Goal: Information Seeking & Learning: Learn about a topic

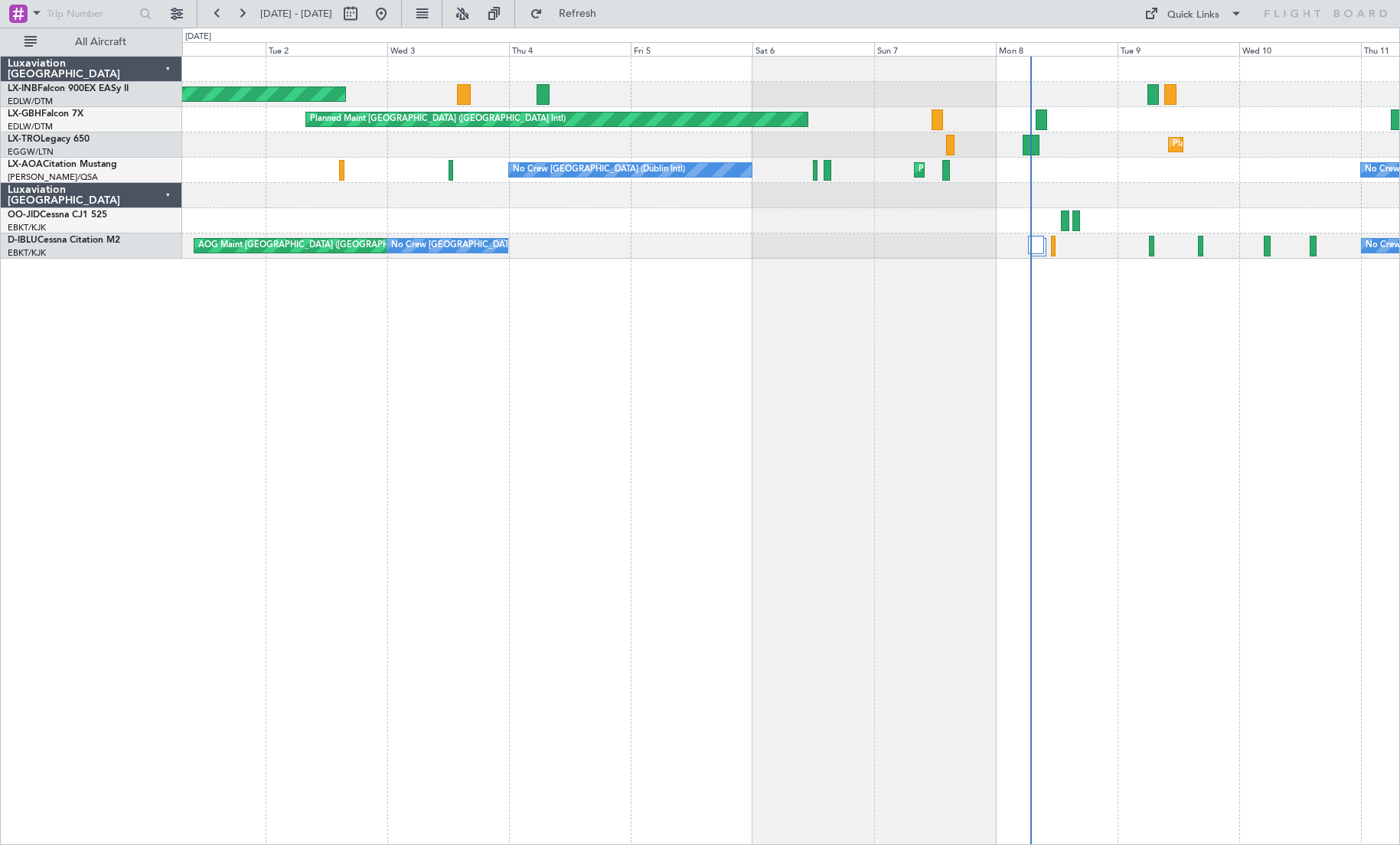
click at [824, 466] on div "Unplanned Maint [GEOGRAPHIC_DATA] (Al Maktoum Intl) Planned Maint [GEOGRAPHIC_D…" at bounding box center [791, 450] width 1218 height 789
click at [393, 13] on button at bounding box center [380, 14] width 24 height 24
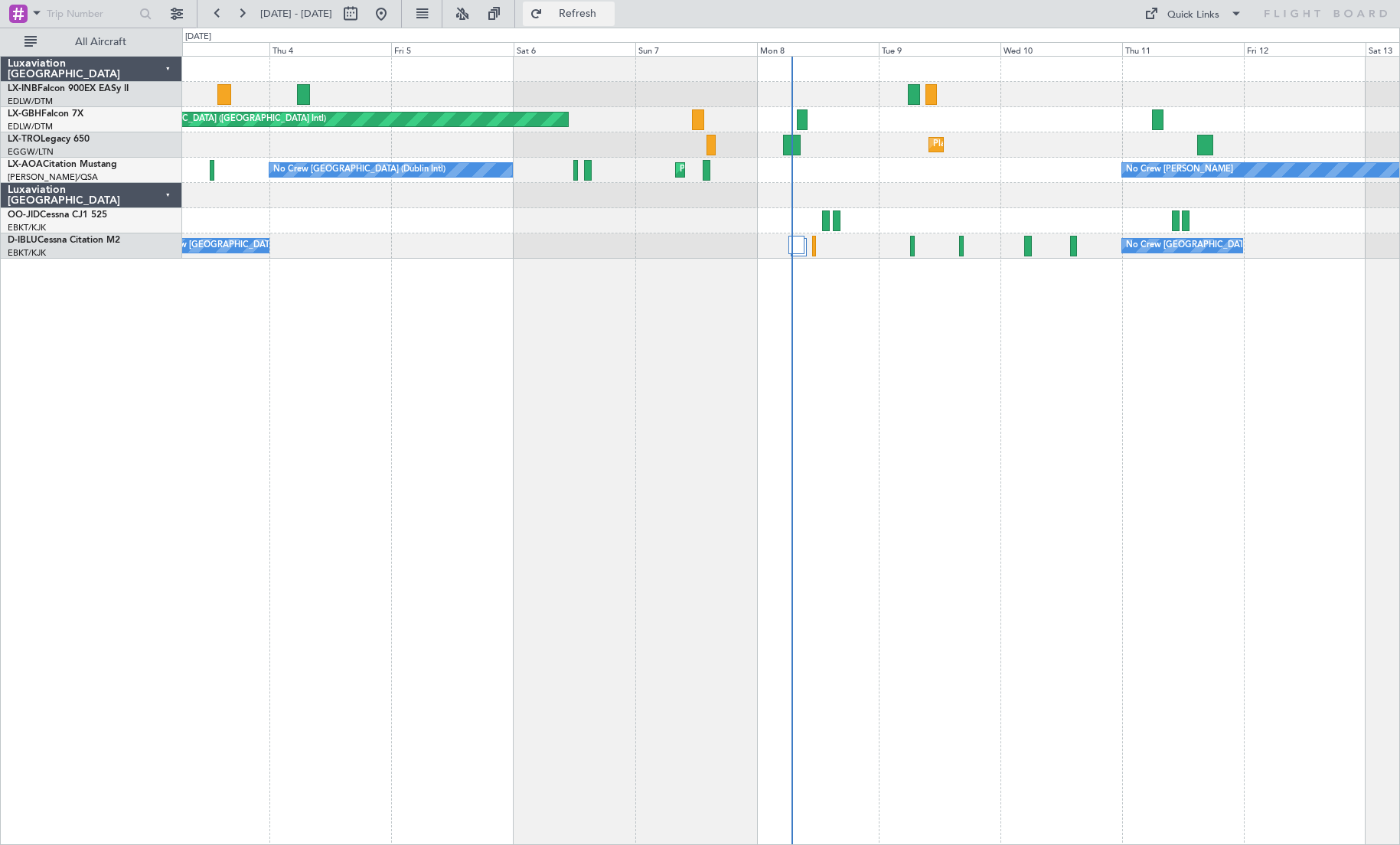
click at [590, 7] on button "Refresh" at bounding box center [569, 14] width 92 height 24
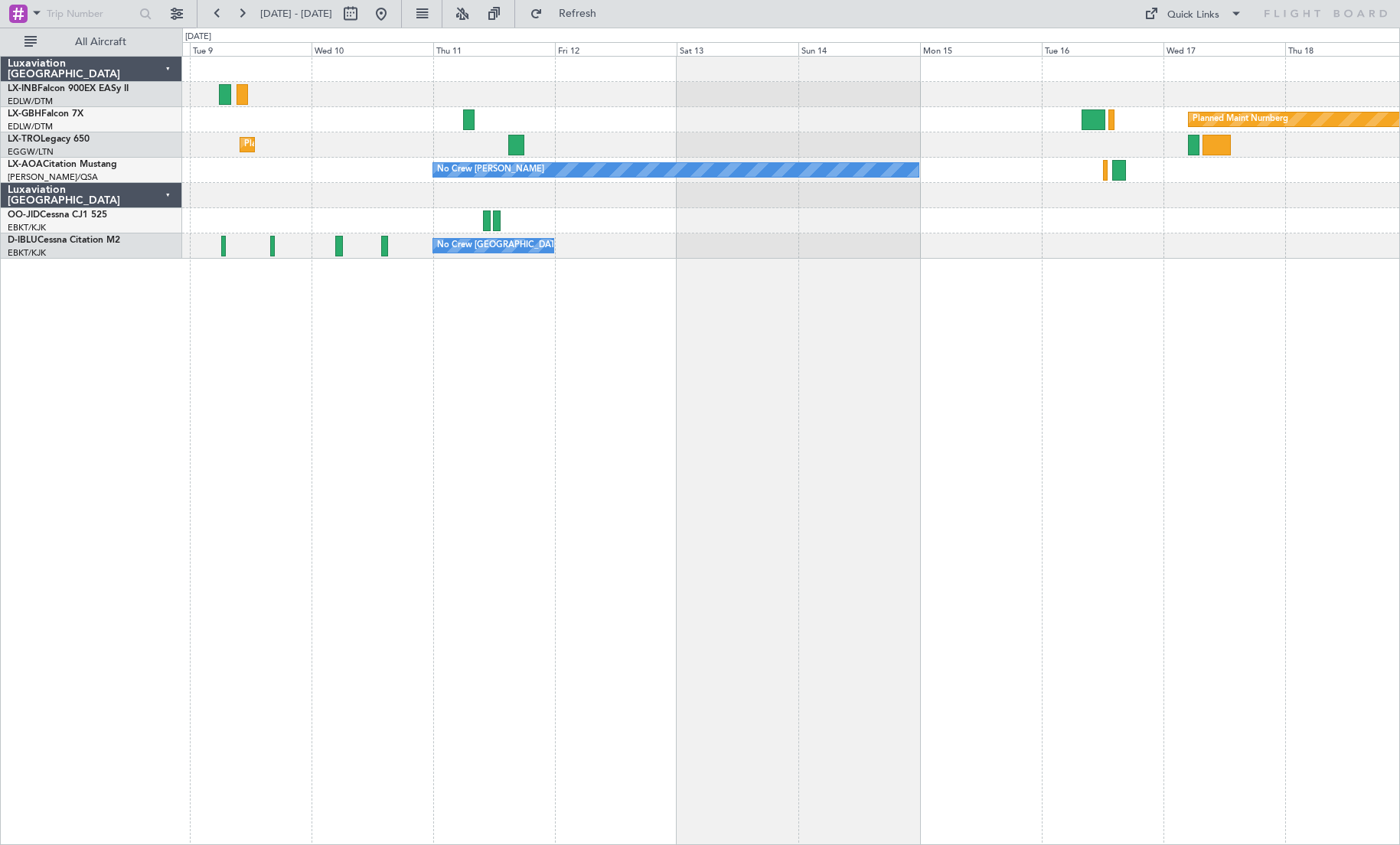
click at [571, 527] on div "Planned Maint Nurnberg Planned Maint [GEOGRAPHIC_DATA] ([GEOGRAPHIC_DATA]) Plan…" at bounding box center [791, 450] width 1218 height 789
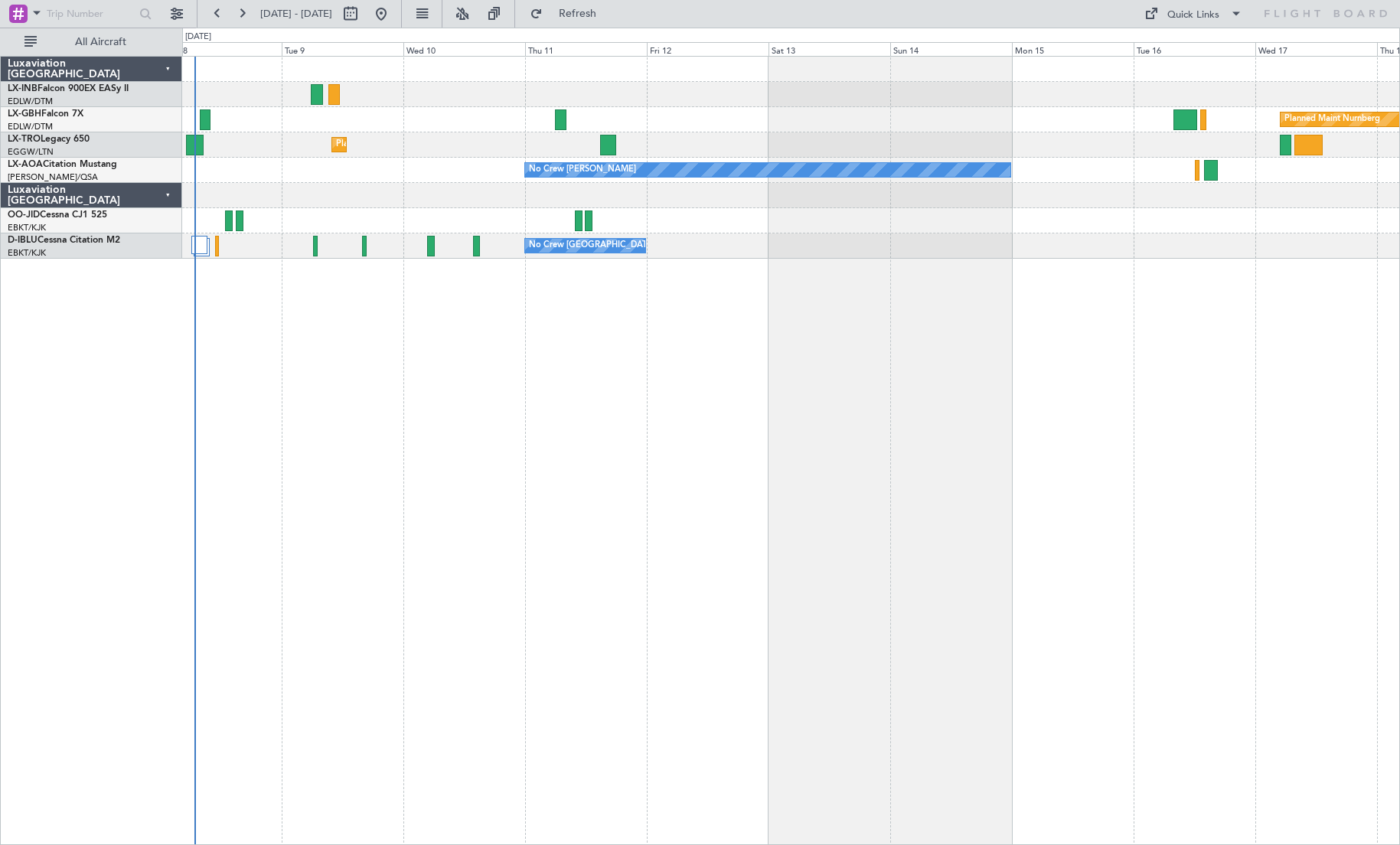
click at [673, 506] on div "Planned Maint Nurnberg Planned Maint [GEOGRAPHIC_DATA] ([GEOGRAPHIC_DATA]) Plan…" at bounding box center [791, 450] width 1218 height 789
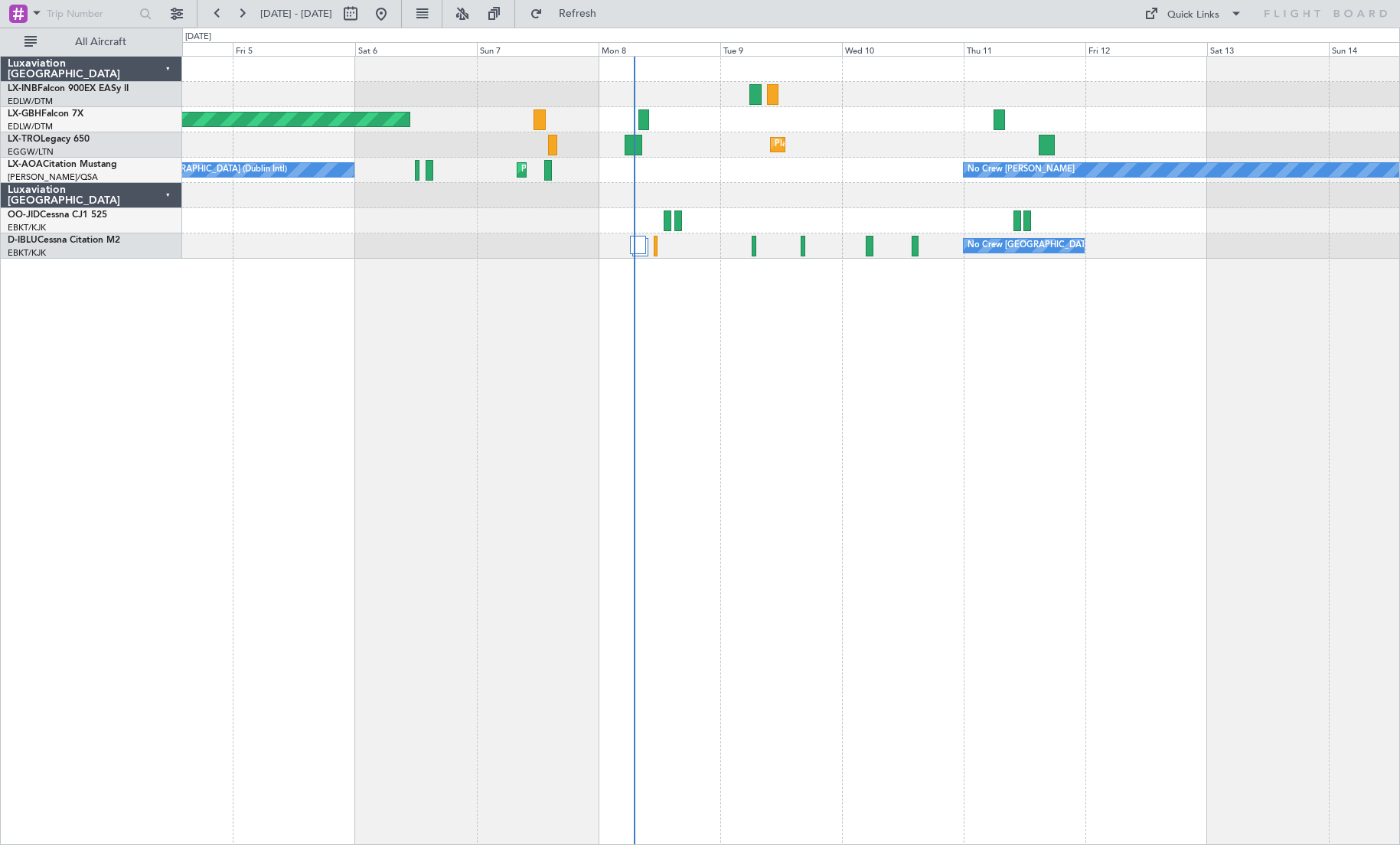
click at [744, 462] on div "Unplanned Maint [GEOGRAPHIC_DATA] (Al Maktoum Intl) Planned Maint [GEOGRAPHIC_D…" at bounding box center [791, 450] width 1218 height 789
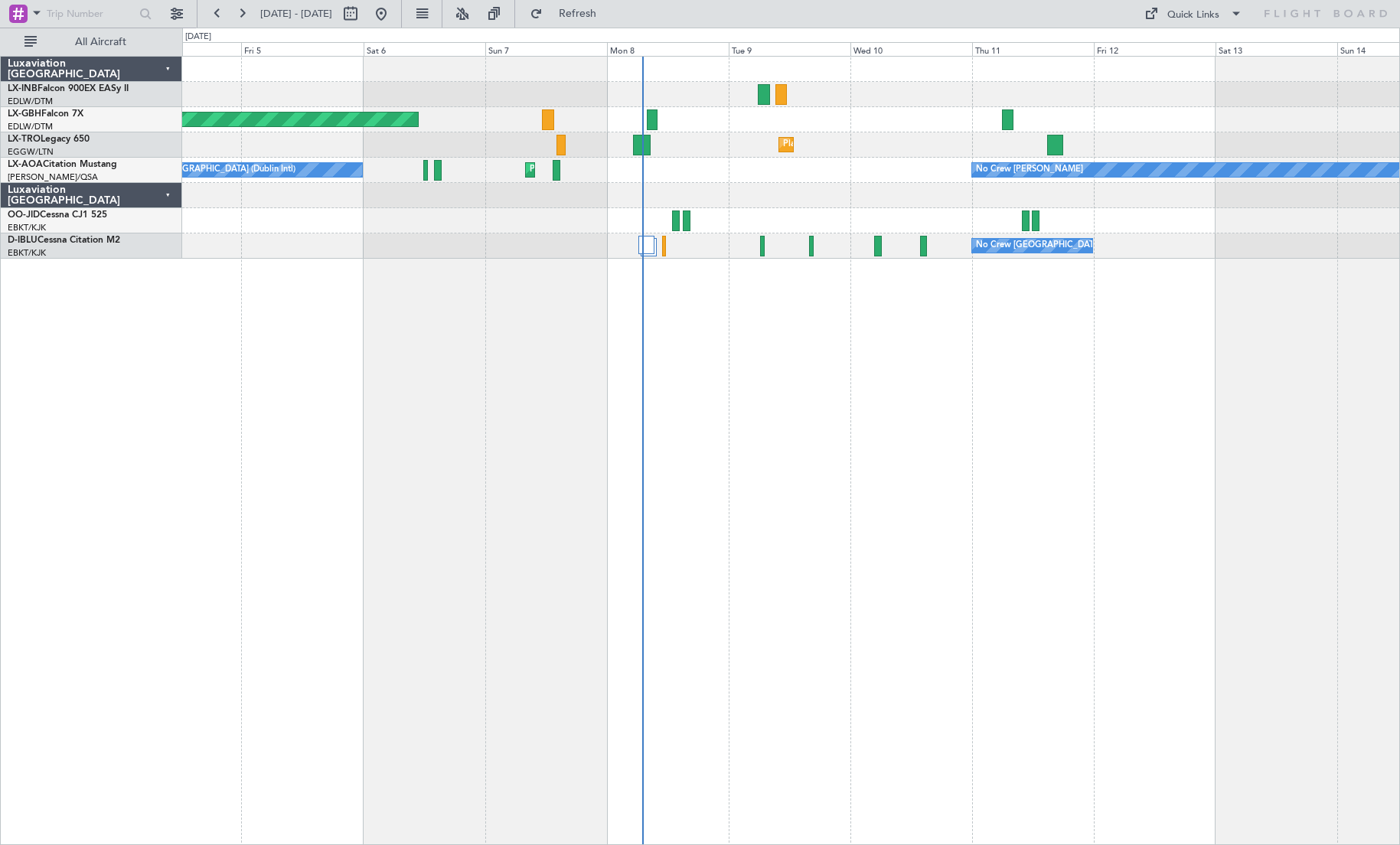
click at [425, 352] on div "Unplanned Maint [GEOGRAPHIC_DATA] (Al Maktoum Intl) Planned Maint [GEOGRAPHIC_D…" at bounding box center [791, 450] width 1218 height 789
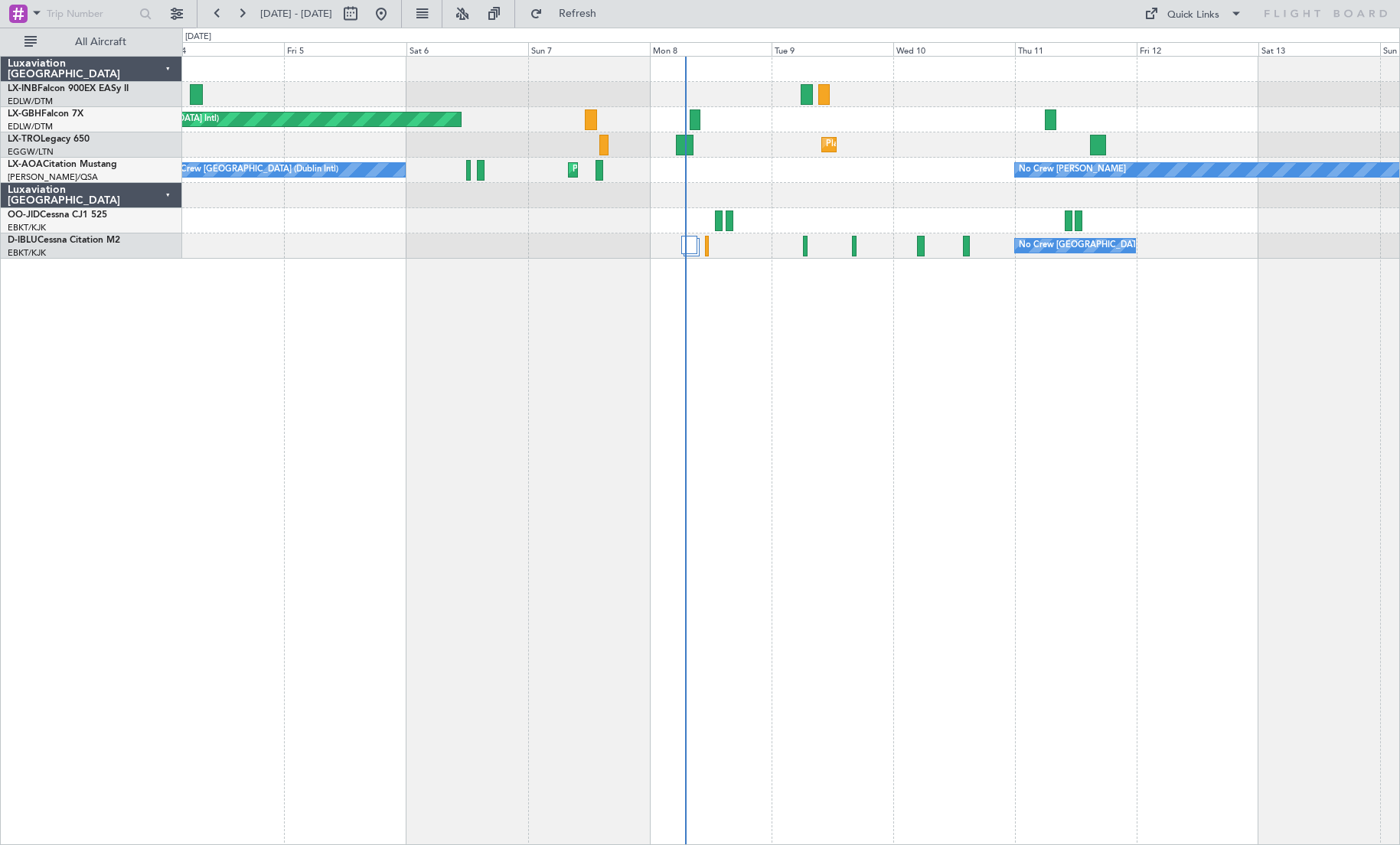
click at [785, 529] on div "Unplanned Maint [GEOGRAPHIC_DATA] (Al Maktoum Intl) Planned Maint [GEOGRAPHIC_D…" at bounding box center [791, 450] width 1218 height 789
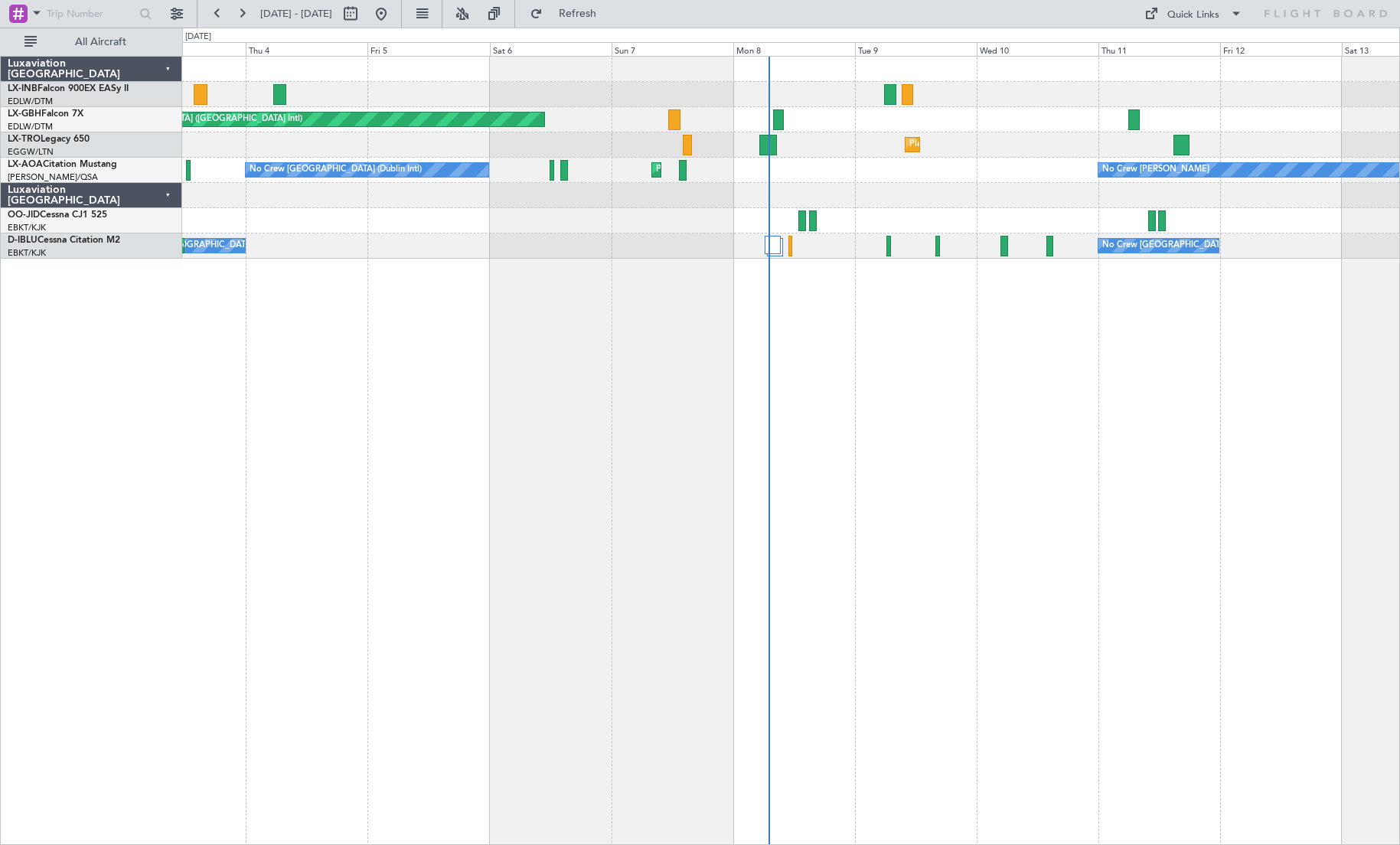
click at [624, 312] on div "Unplanned Maint [GEOGRAPHIC_DATA] (Al Maktoum Intl) Planned Maint [GEOGRAPHIC_D…" at bounding box center [791, 450] width 1218 height 789
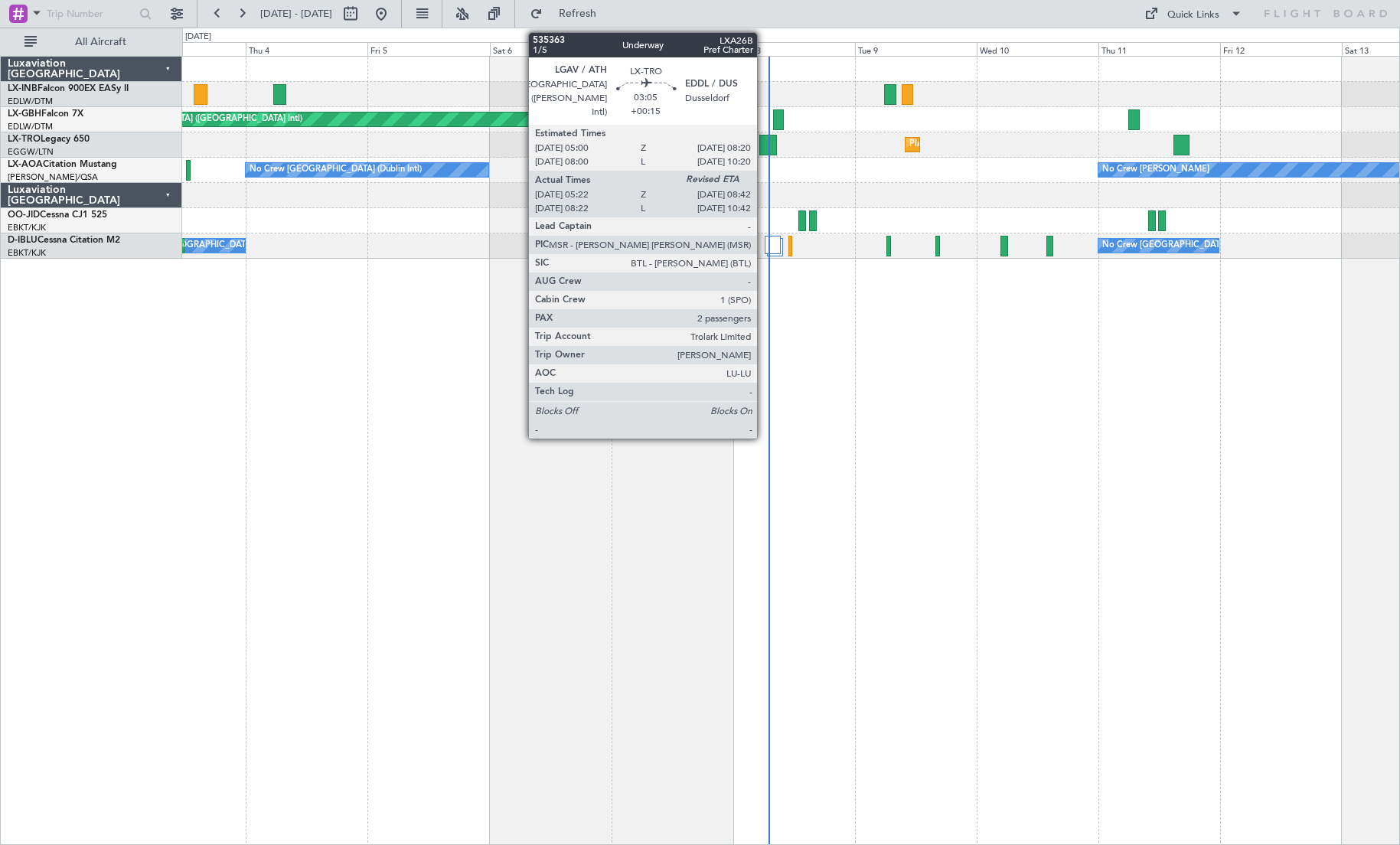
click at [764, 143] on div at bounding box center [768, 144] width 18 height 21
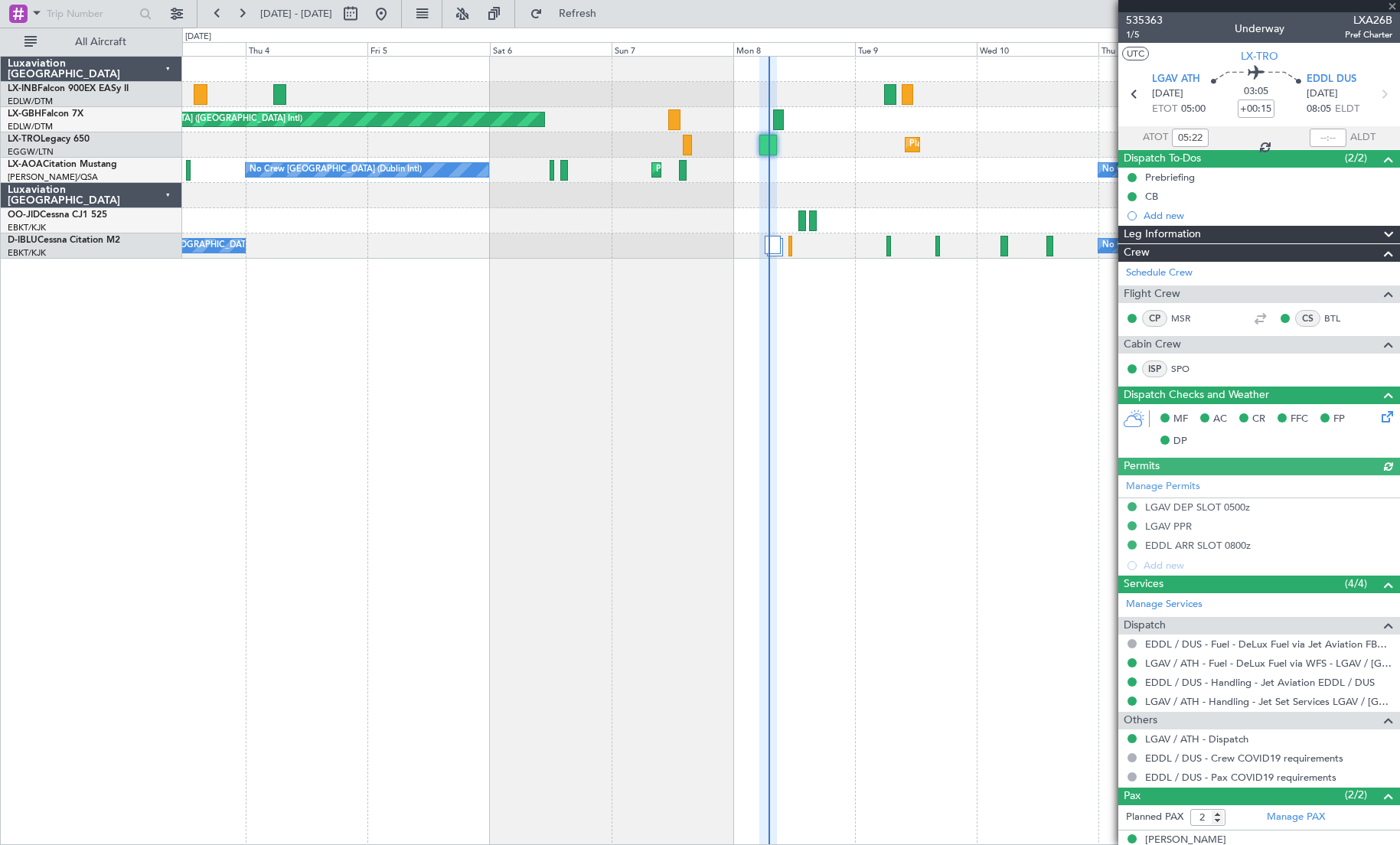
scroll to position [53, 0]
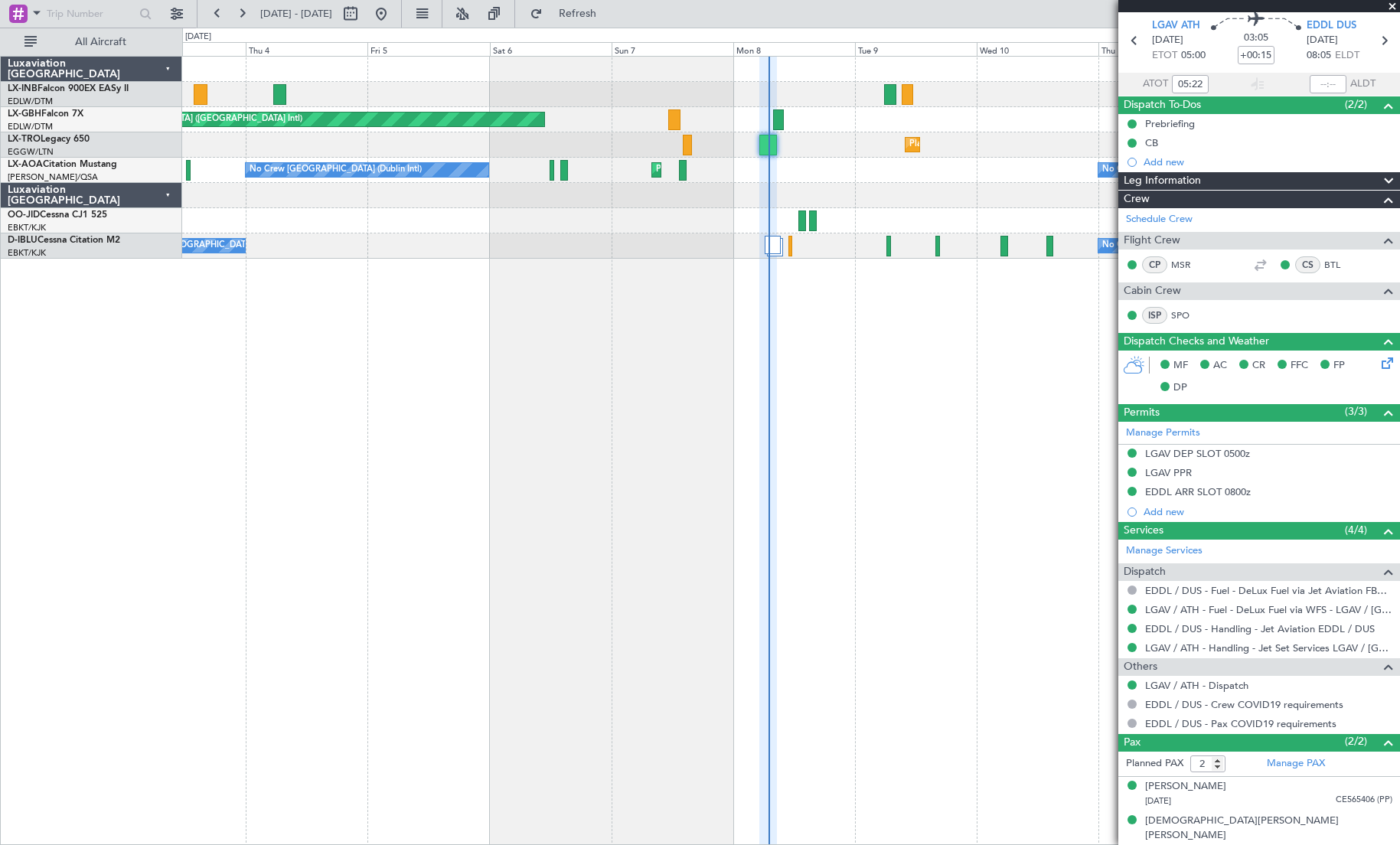
click at [1155, 8] on span at bounding box center [1392, 6] width 15 height 14
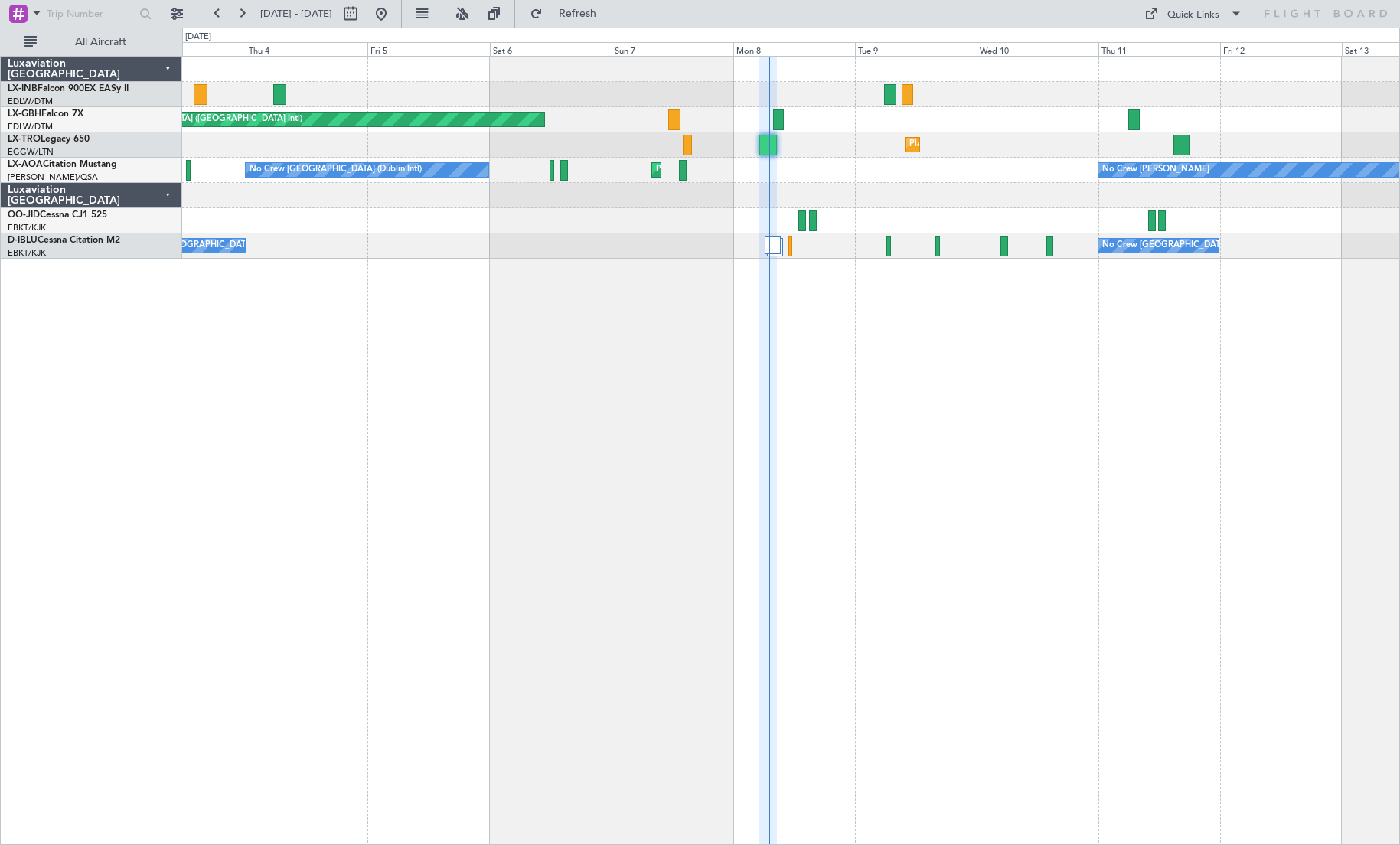
type input "0"
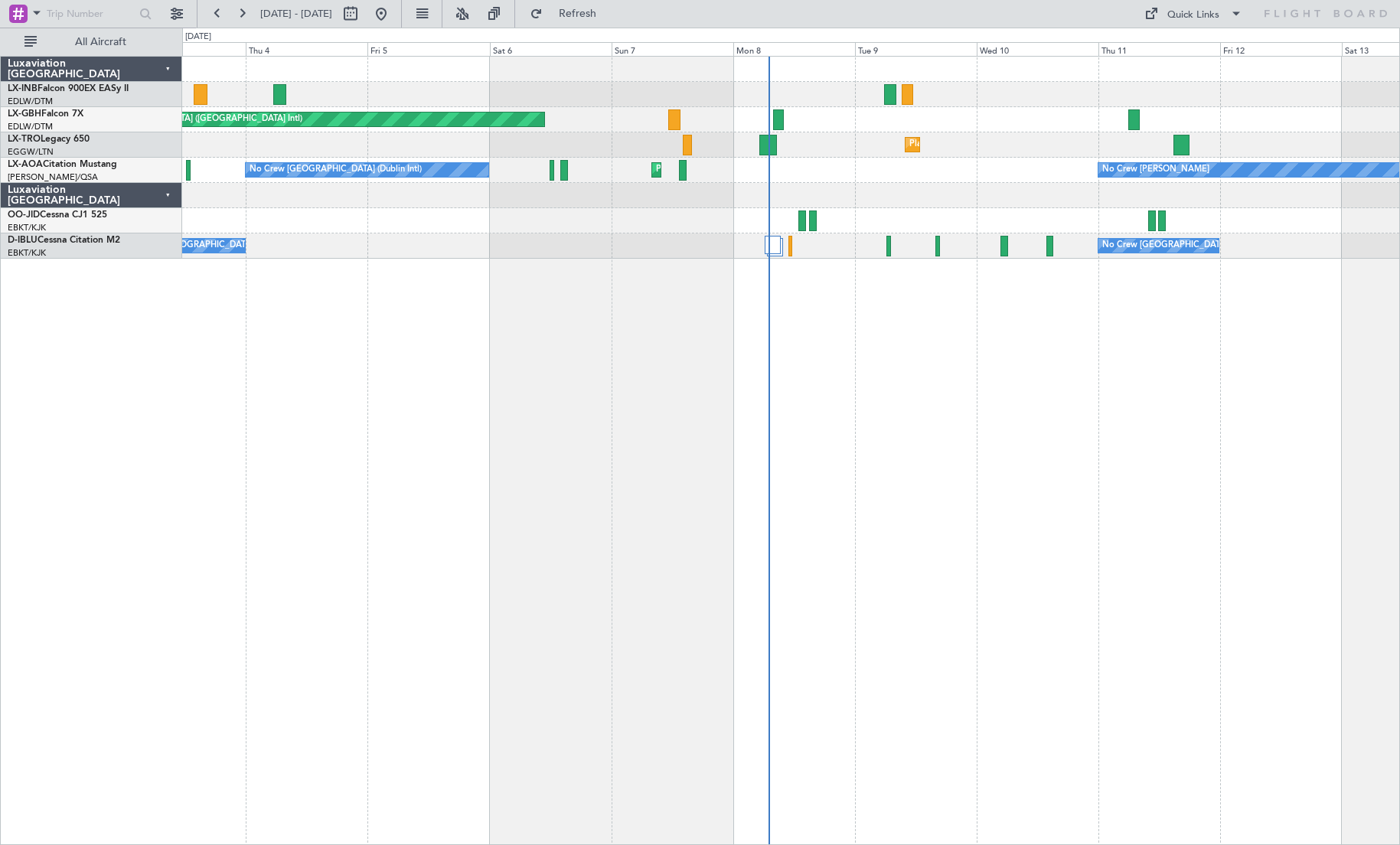
scroll to position [0, 0]
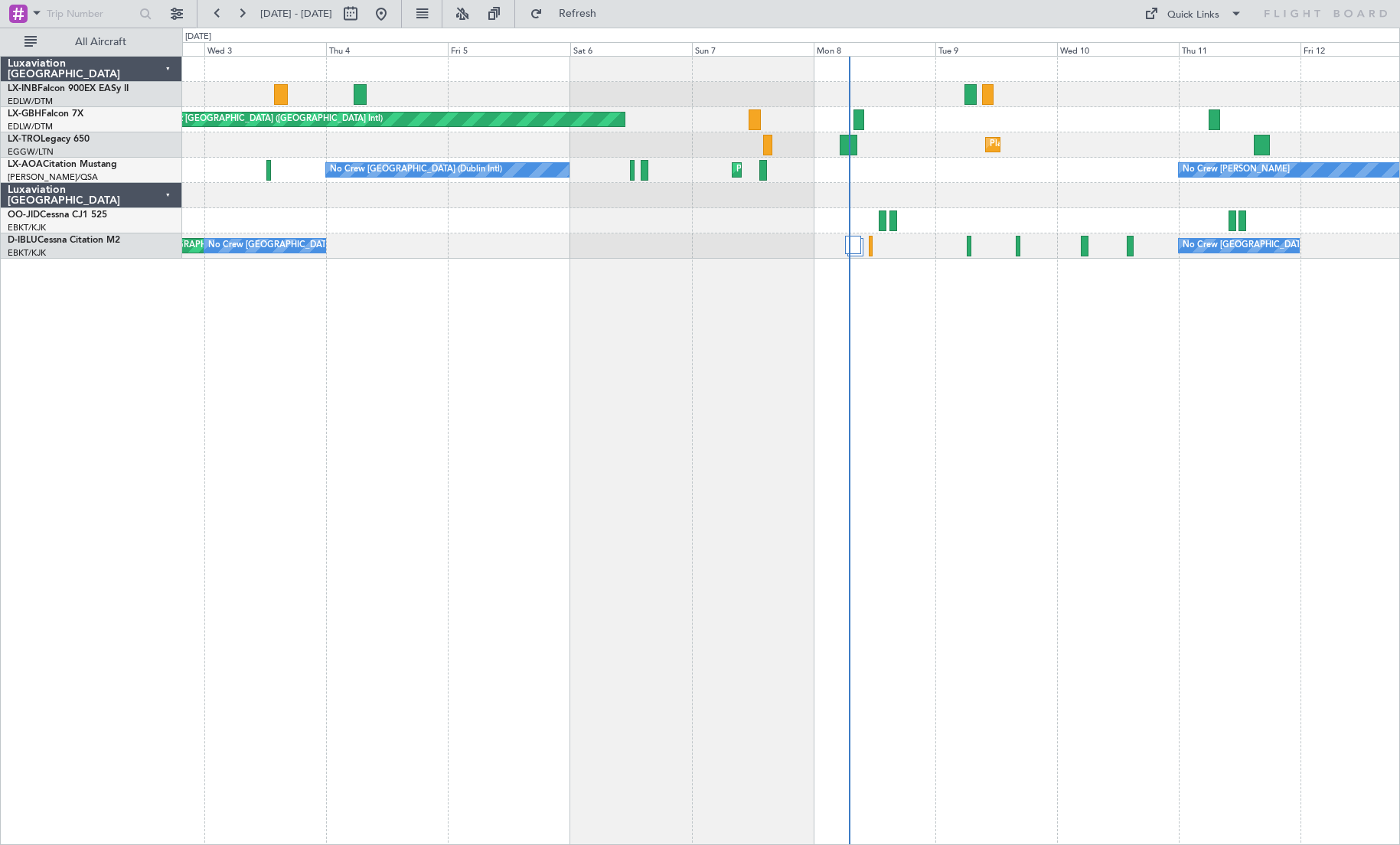
click at [549, 447] on div "Unplanned Maint [GEOGRAPHIC_DATA] (Al Maktoum Intl) Planned Maint [GEOGRAPHIC_D…" at bounding box center [791, 450] width 1218 height 789
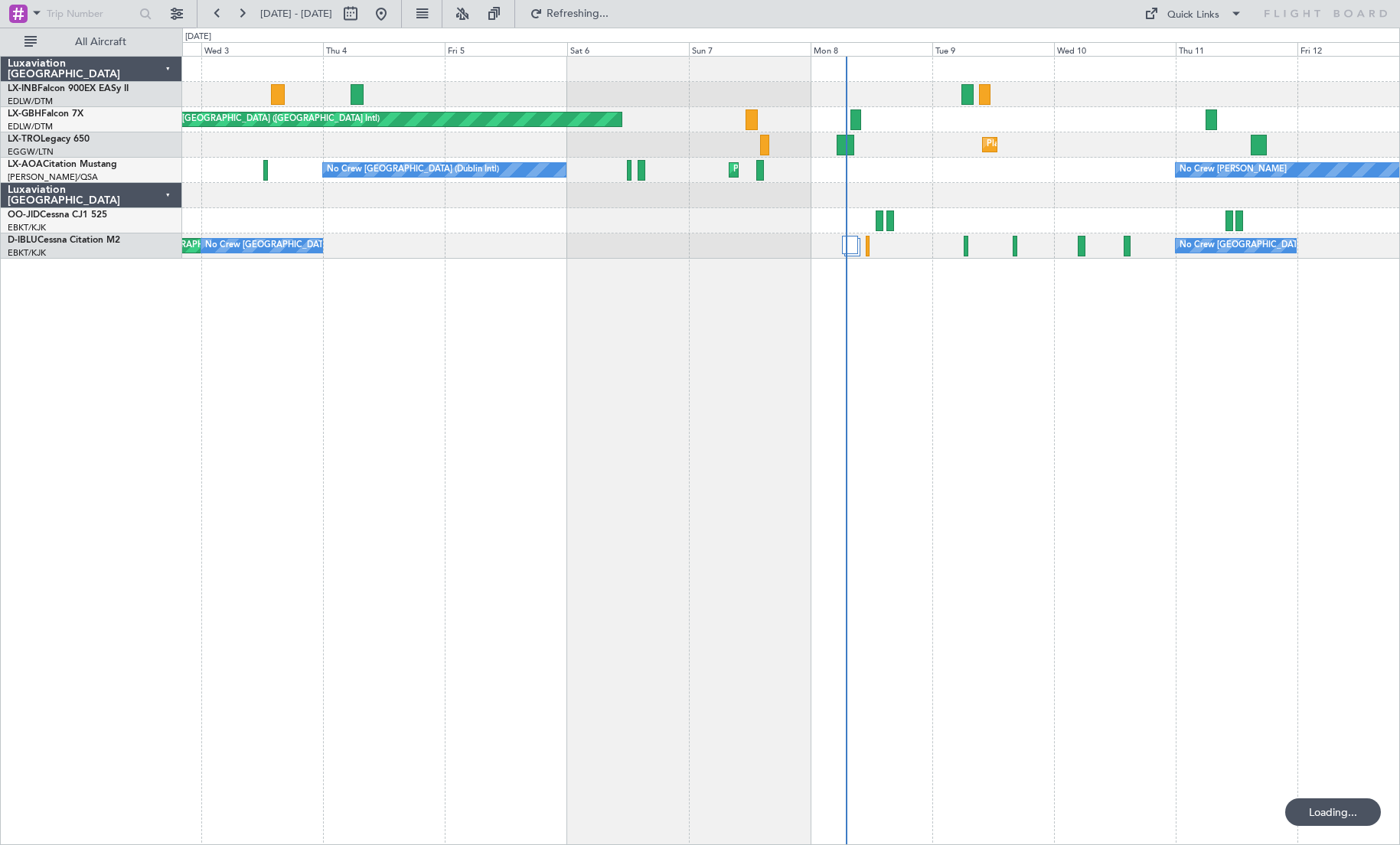
click at [451, 454] on div "Unplanned Maint [GEOGRAPHIC_DATA] (Al Maktoum Intl) Planned Maint [GEOGRAPHIC_D…" at bounding box center [791, 450] width 1218 height 789
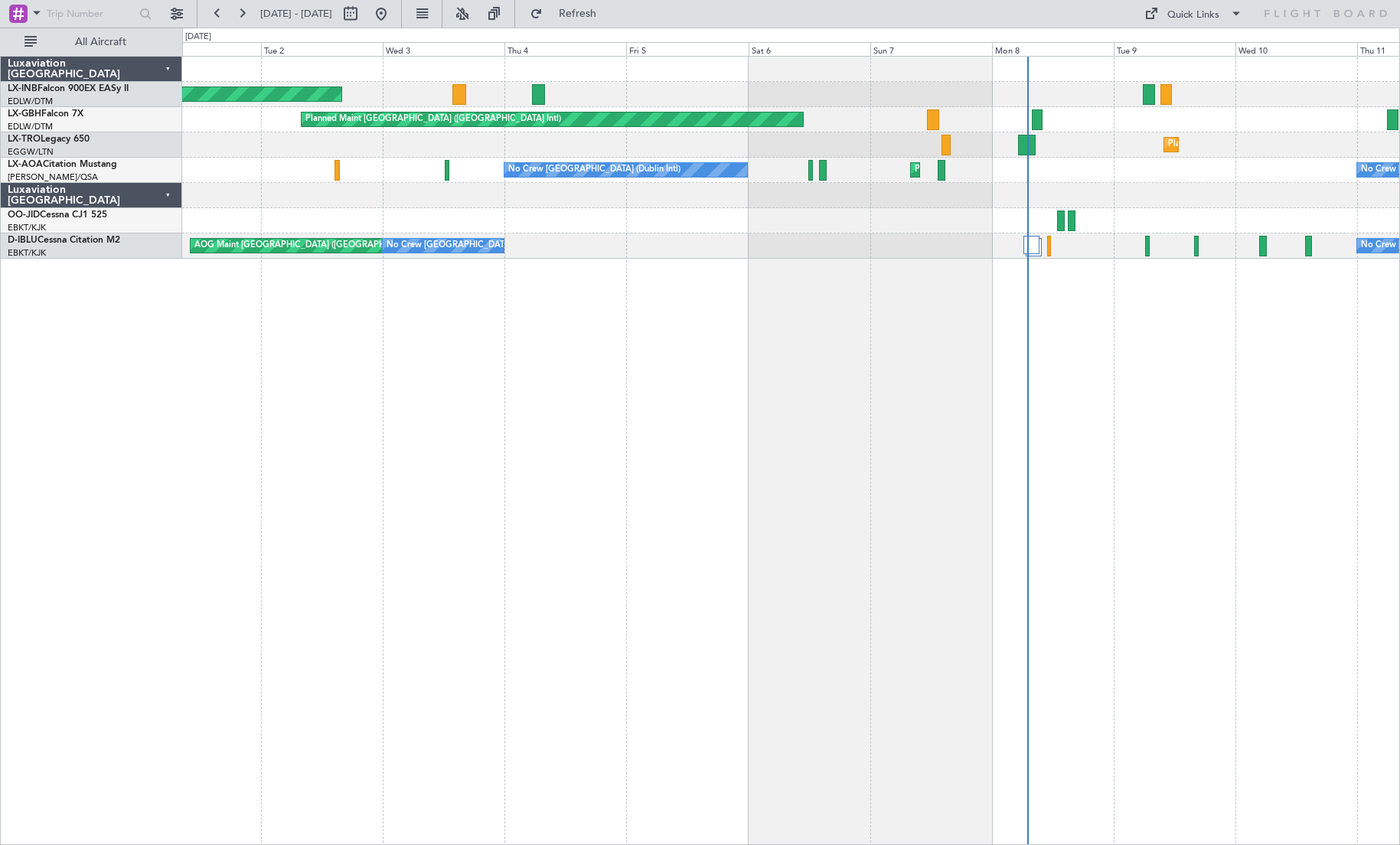
click at [590, 485] on div "Unplanned Maint [GEOGRAPHIC_DATA] (Al Maktoum Intl) Planned Maint [GEOGRAPHIC_D…" at bounding box center [791, 450] width 1218 height 789
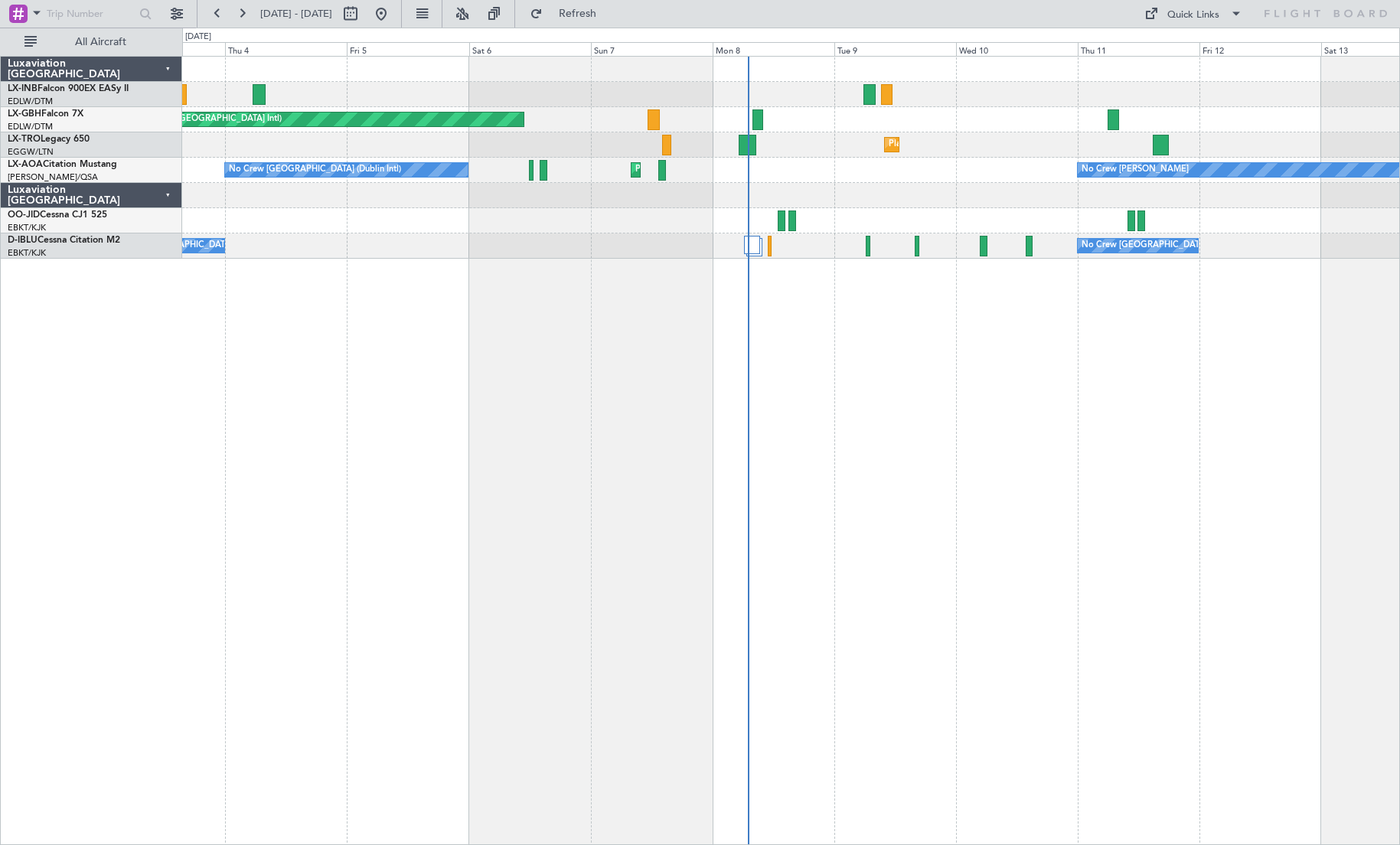
click at [398, 464] on div "Unplanned Maint [GEOGRAPHIC_DATA] (Al Maktoum Intl) Planned Maint [GEOGRAPHIC_D…" at bounding box center [791, 450] width 1218 height 789
click at [511, 445] on div "Unplanned Maint [GEOGRAPHIC_DATA] (Al Maktoum Intl) Planned Maint [GEOGRAPHIC_D…" at bounding box center [791, 450] width 1218 height 789
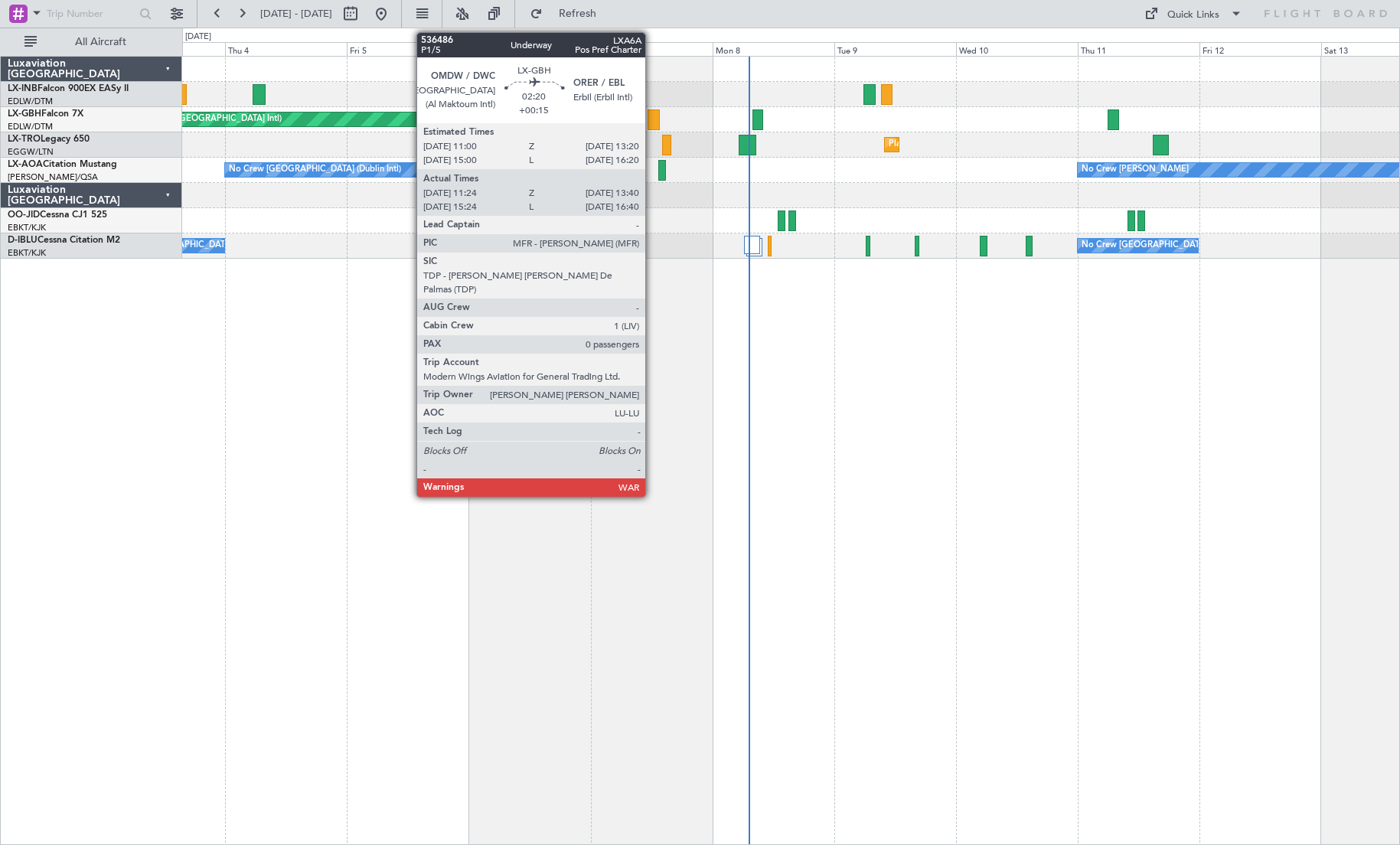
click at [652, 124] on div at bounding box center [654, 119] width 13 height 21
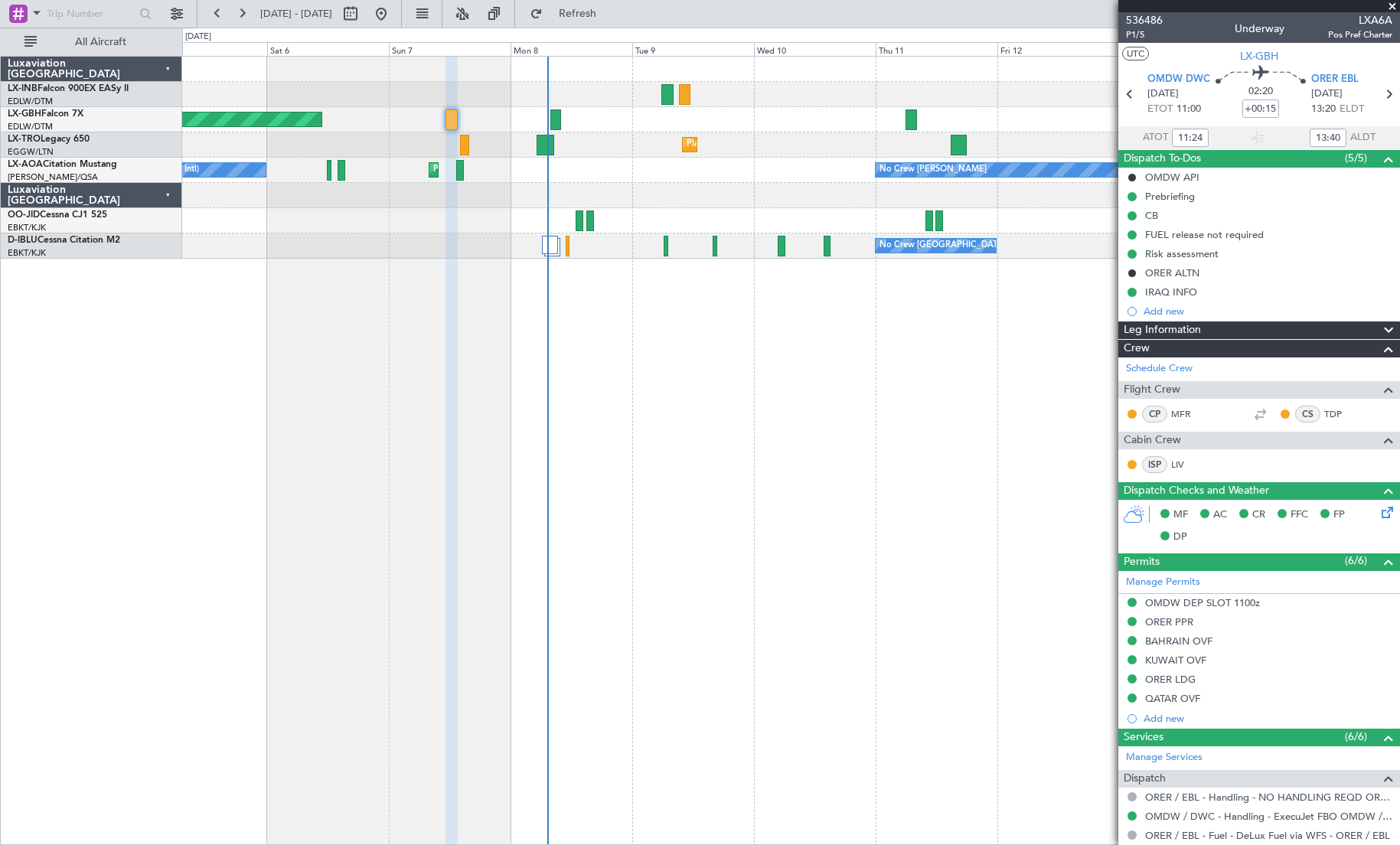
click at [332, 496] on div "Planned Maint [GEOGRAPHIC_DATA] ([GEOGRAPHIC_DATA] Intl) Planned Maint Nurnberg…" at bounding box center [791, 450] width 1218 height 789
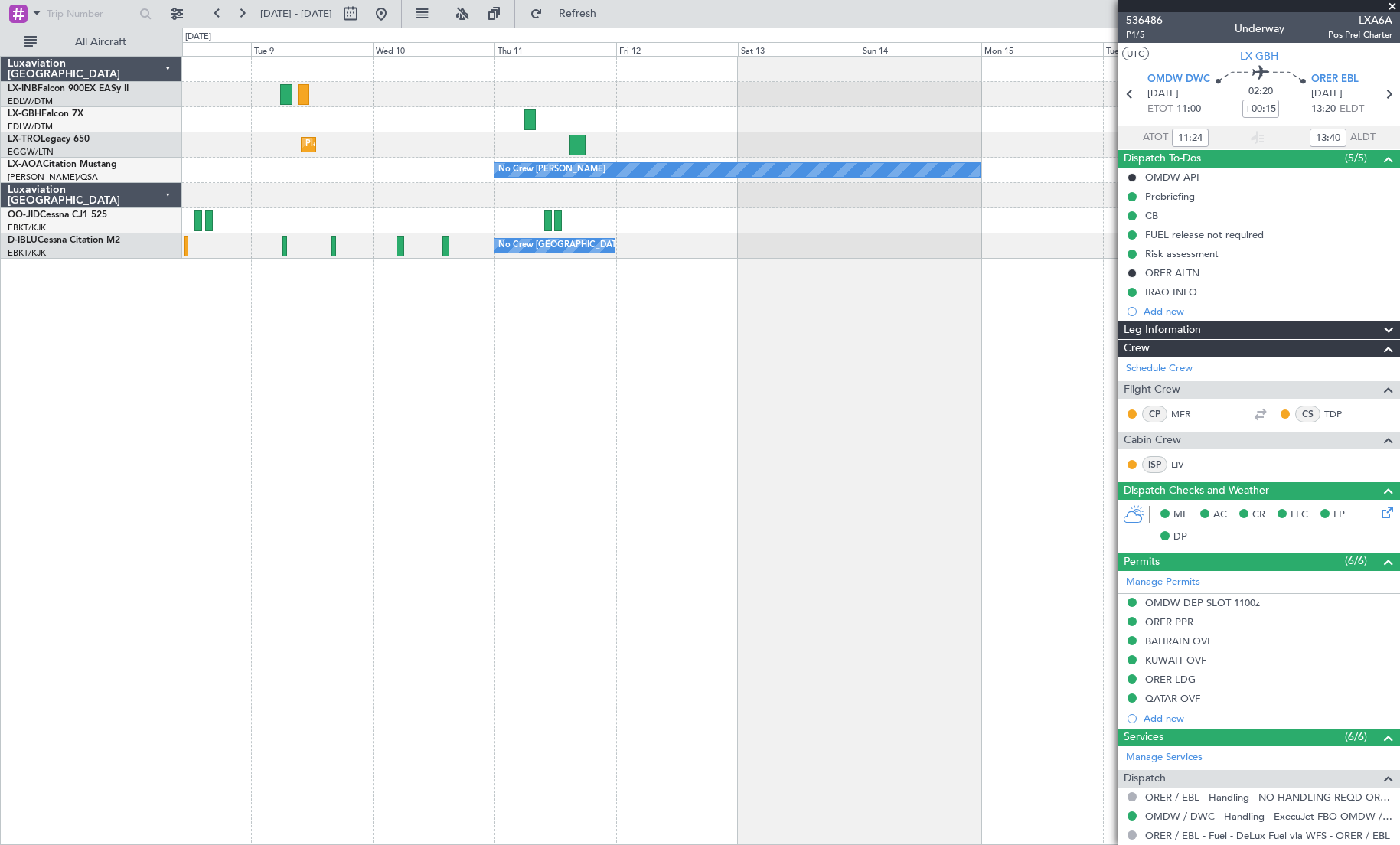
click at [531, 551] on div "Planned Maint Nurnberg Planned Maint [GEOGRAPHIC_DATA] ([GEOGRAPHIC_DATA]) Plan…" at bounding box center [791, 450] width 1218 height 789
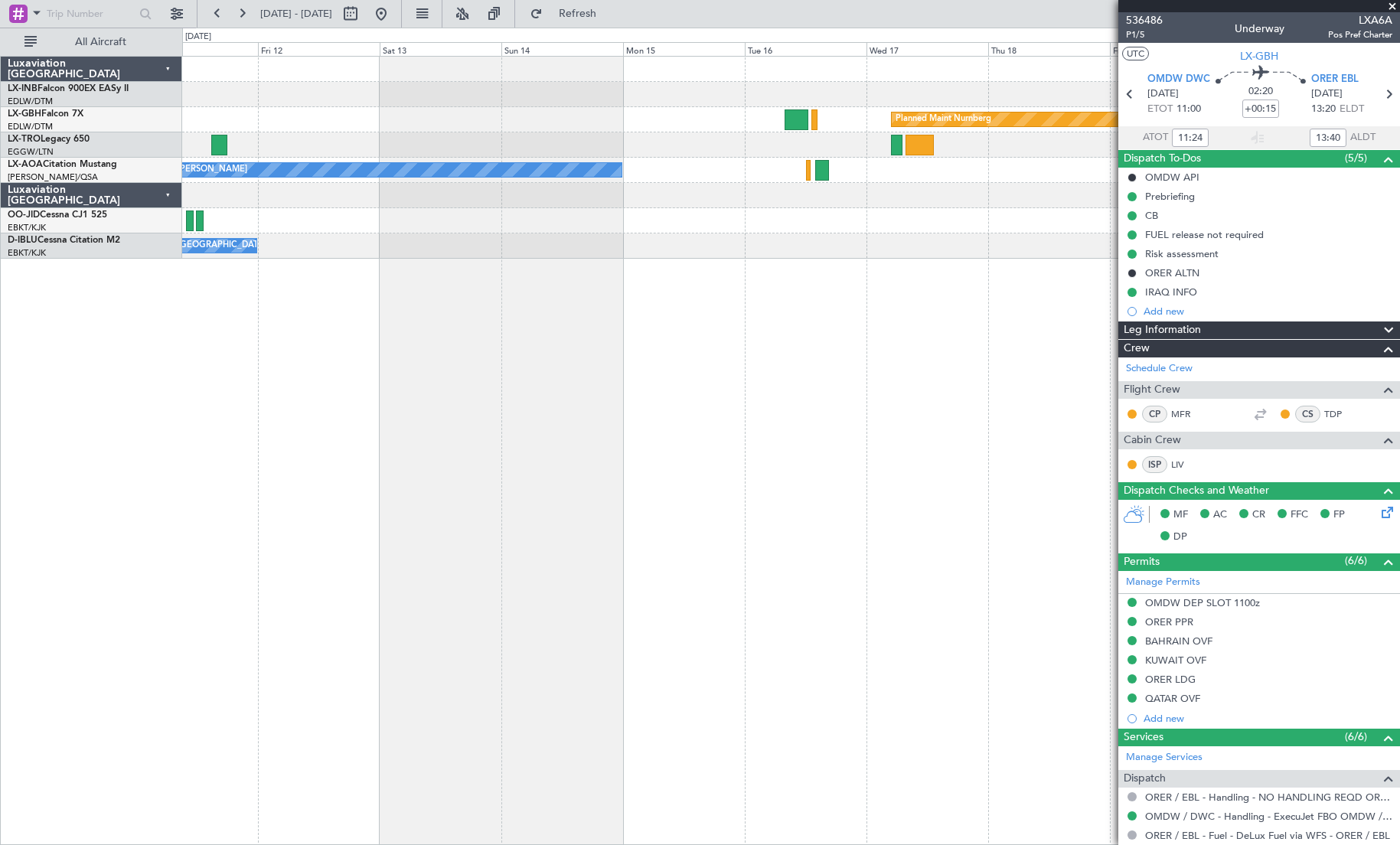
click at [413, 551] on div "Planned Maint Nurnberg Planned [GEOGRAPHIC_DATA] No Crew [PERSON_NAME] No Crew …" at bounding box center [791, 450] width 1218 height 789
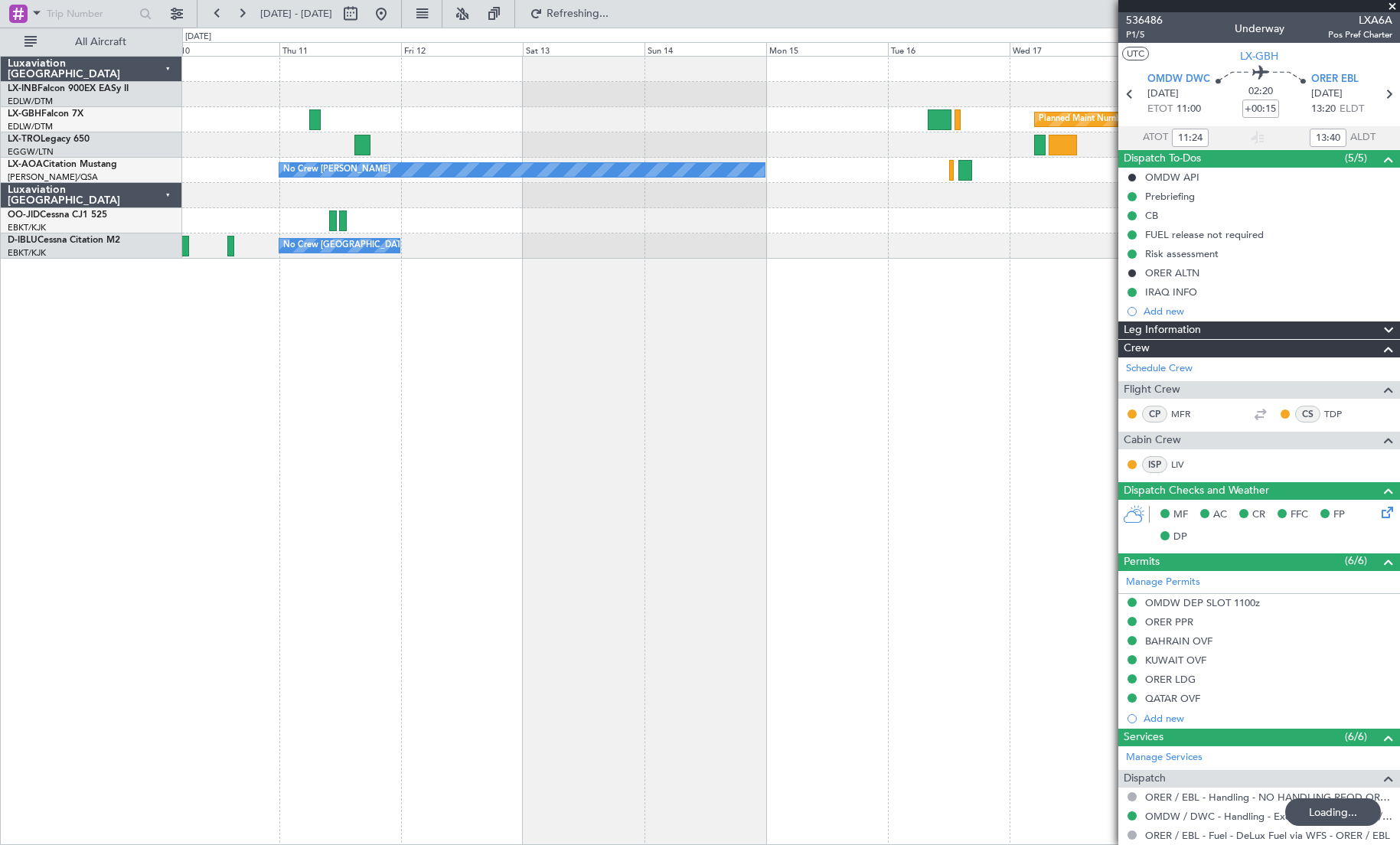
click at [655, 437] on div "Planned Maint Nurnberg Planned [GEOGRAPHIC_DATA] No Crew [PERSON_NAME] No Crew …" at bounding box center [791, 450] width 1218 height 789
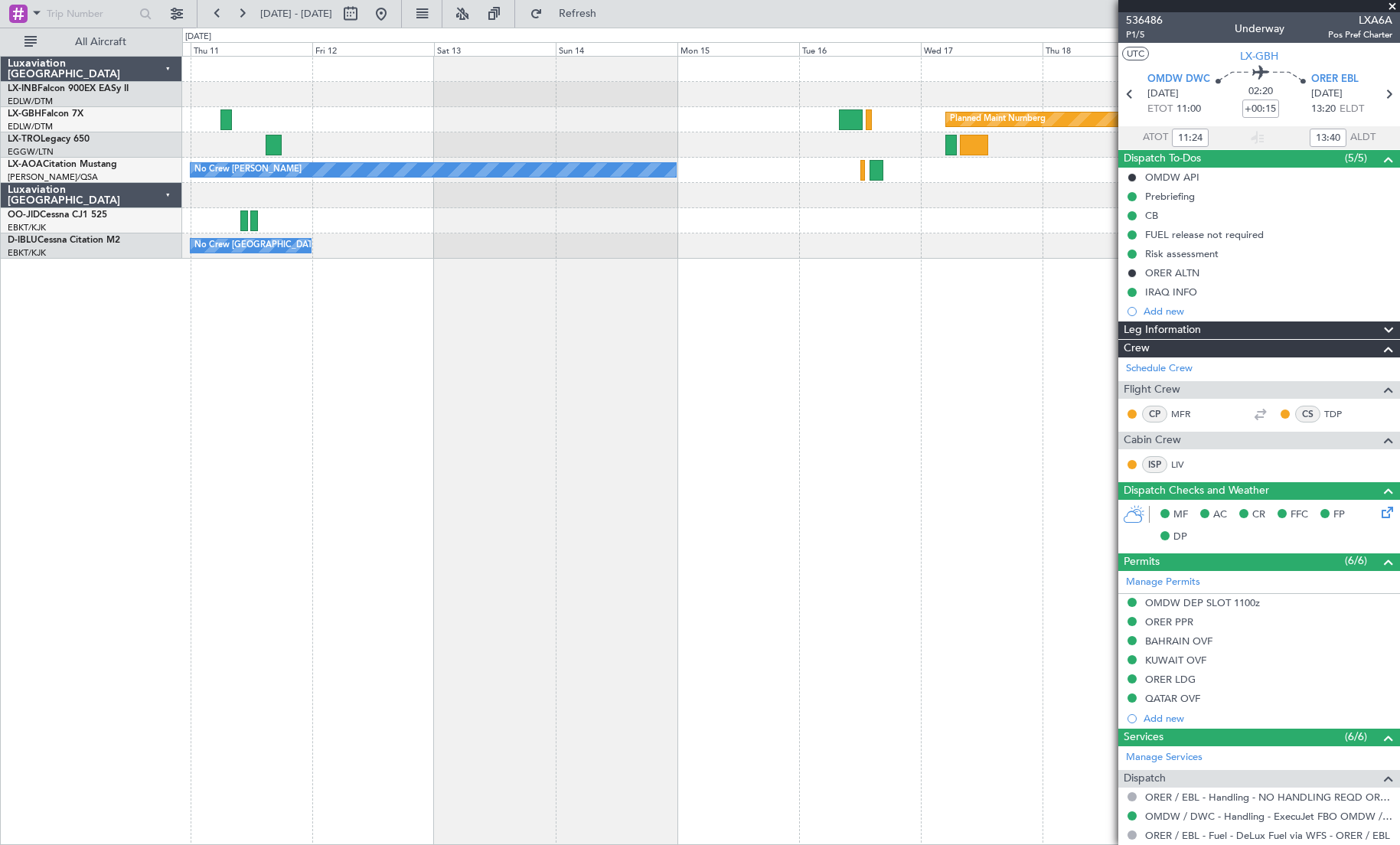
click at [664, 458] on div "Planned Maint Nurnberg Planned [GEOGRAPHIC_DATA] No Crew [PERSON_NAME] No Crew …" at bounding box center [791, 450] width 1218 height 789
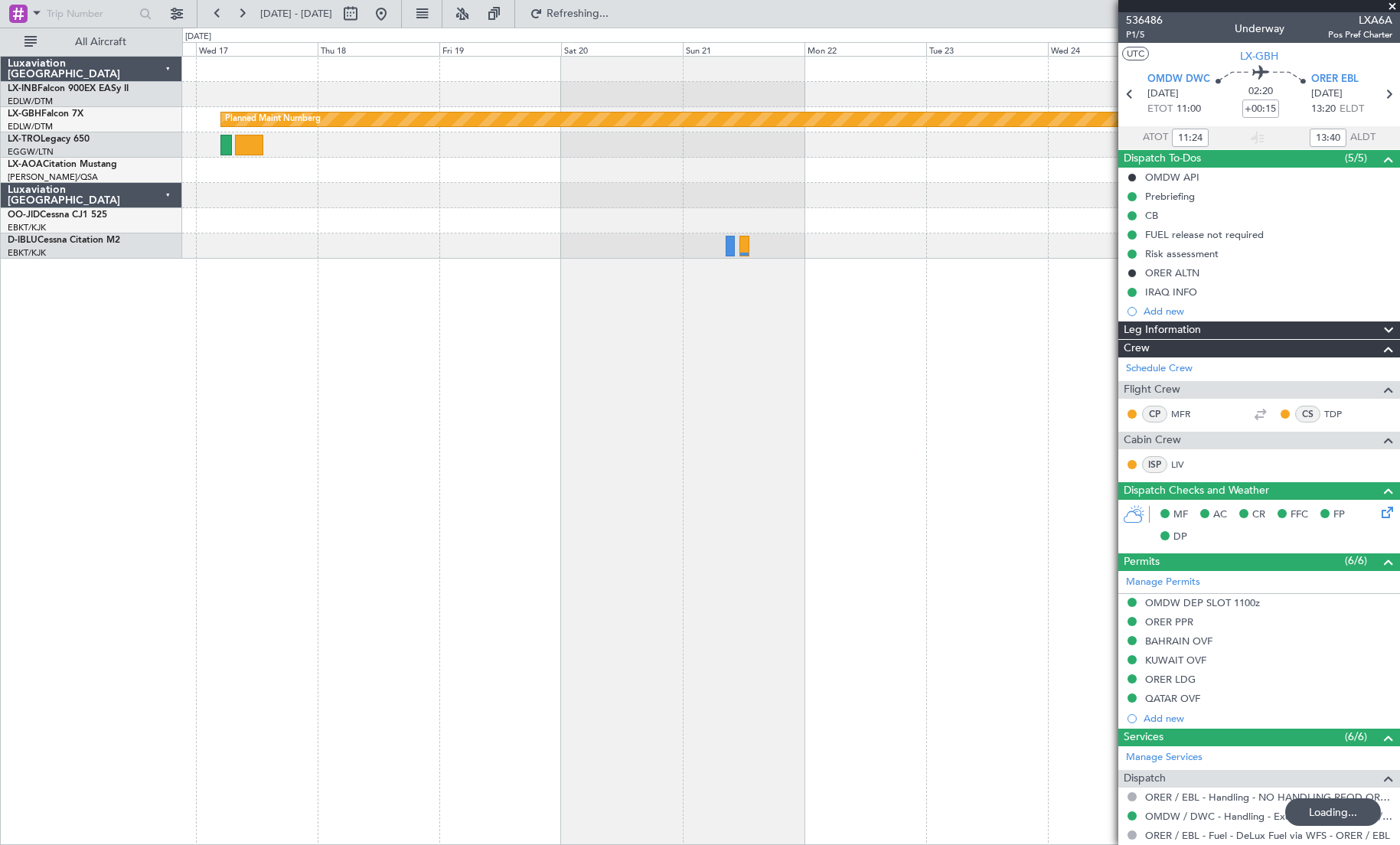
click at [253, 432] on div "Planned Maint Nurnberg No Crew Sabadell No Crew [PERSON_NAME] Planned Maint [GE…" at bounding box center [791, 450] width 1218 height 789
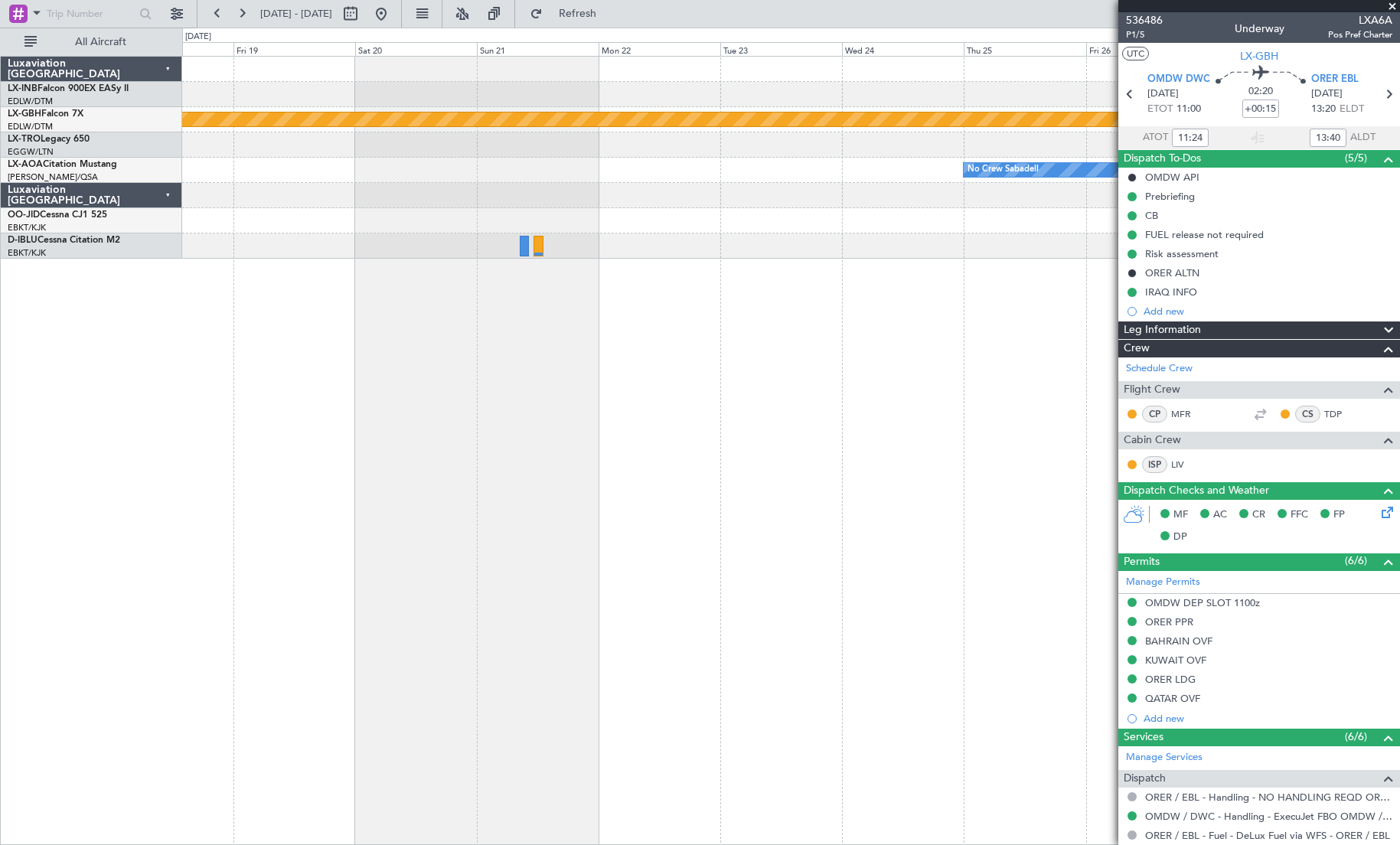
click at [696, 459] on div "Planned Maint Nurnberg No Crew Sabadell Planned Maint [GEOGRAPHIC_DATA]-[GEOGRA…" at bounding box center [791, 450] width 1218 height 789
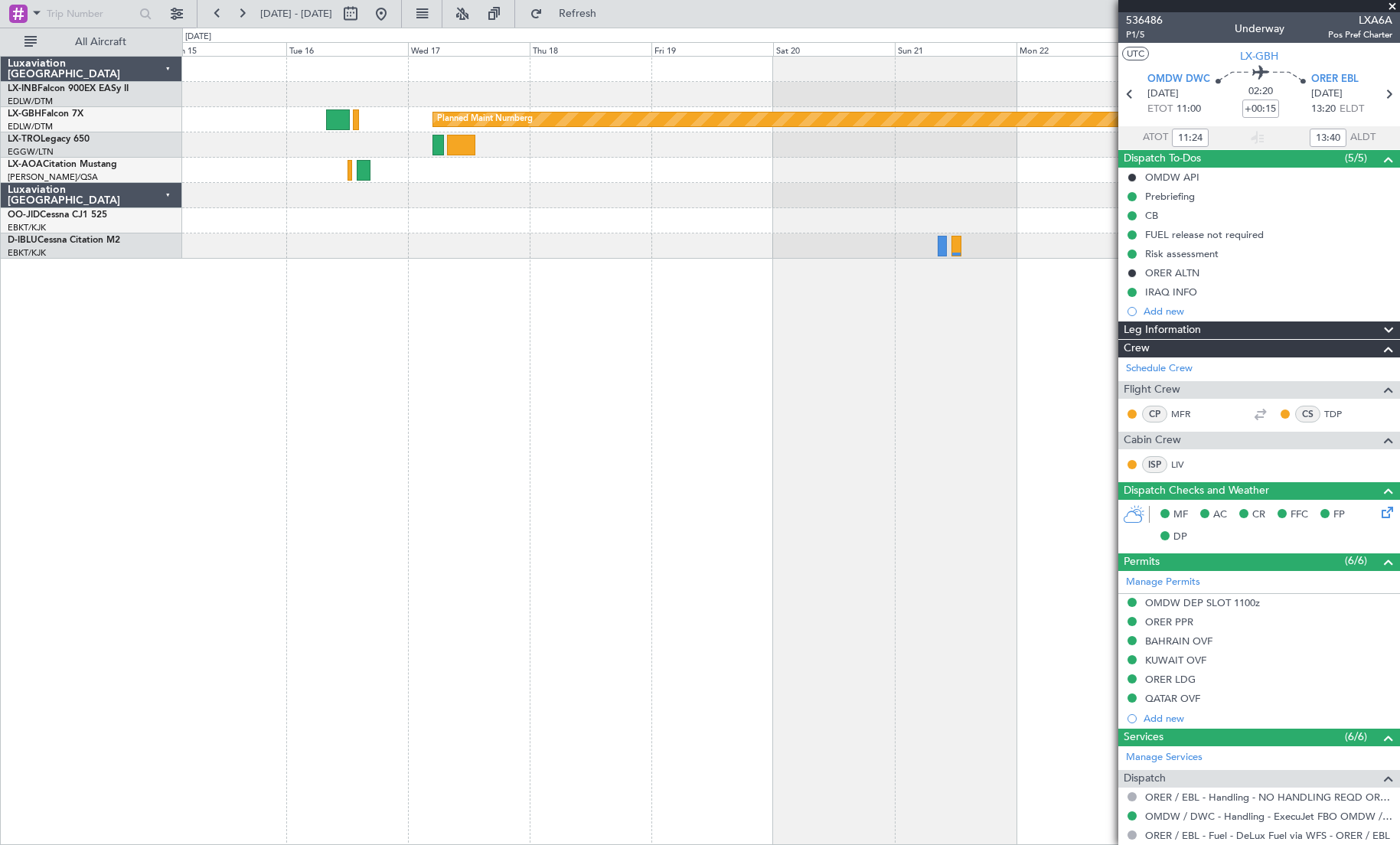
click at [683, 474] on div "Planned Maint Nurnberg No Crew Sabadell No Crew [PERSON_NAME] A/C Unavailable […" at bounding box center [791, 450] width 1218 height 789
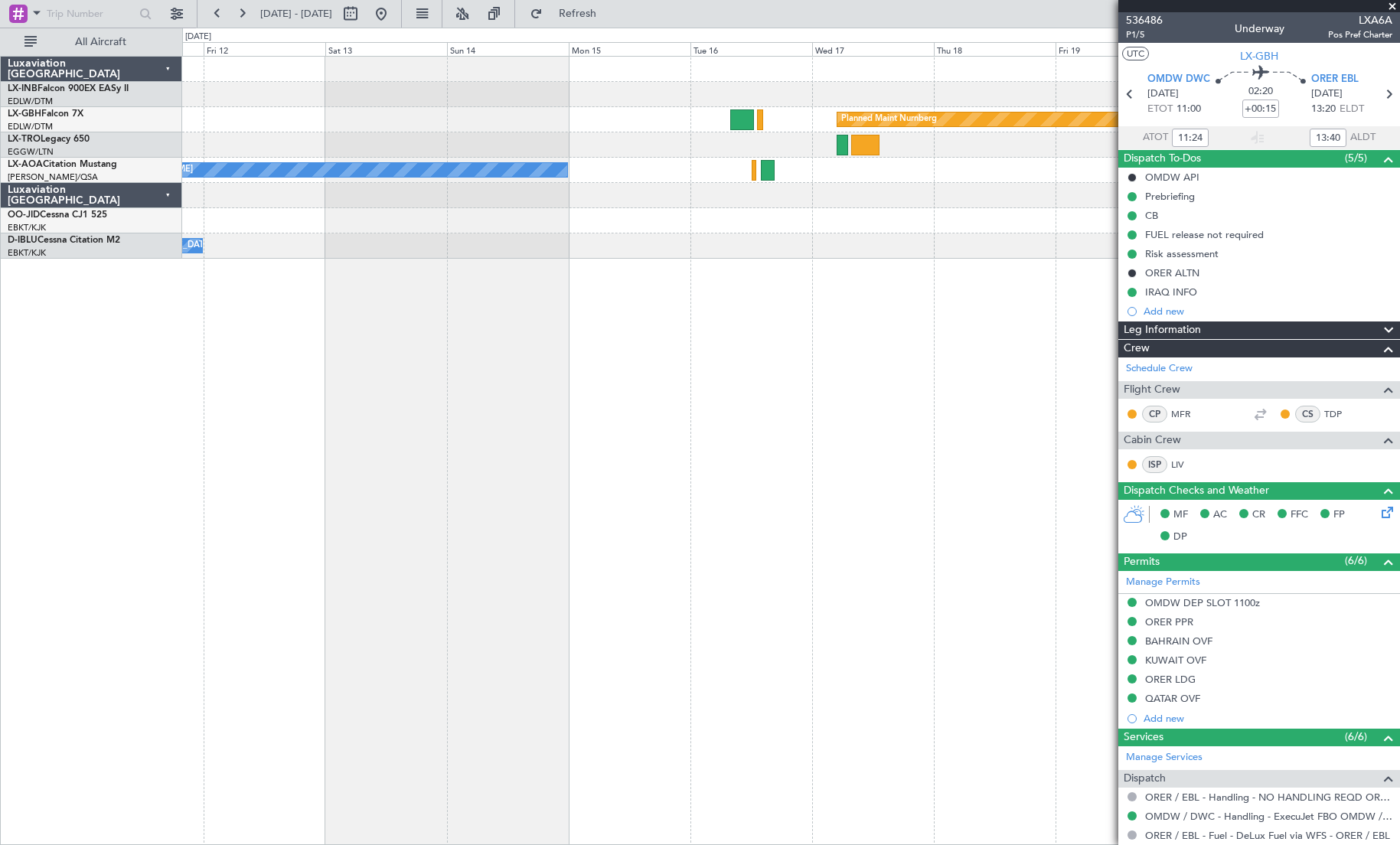
click at [807, 359] on div "Planned Maint Nurnberg Planned [GEOGRAPHIC_DATA] No Crew [PERSON_NAME] No Crew …" at bounding box center [791, 450] width 1218 height 789
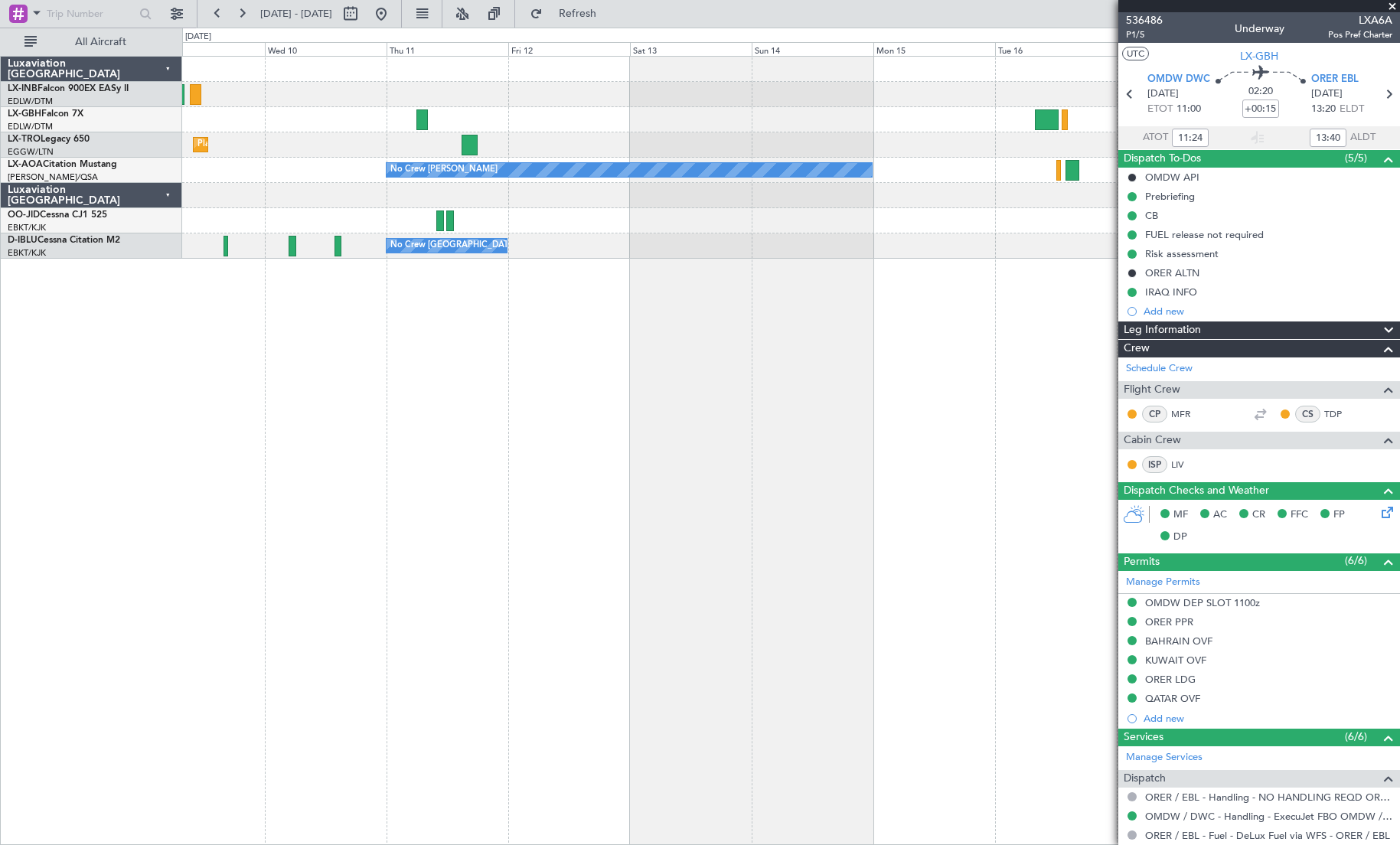
click at [734, 424] on div "Planned Maint Nurnberg Planned [GEOGRAPHIC_DATA] No Crew [PERSON_NAME] Planned …" at bounding box center [791, 450] width 1218 height 789
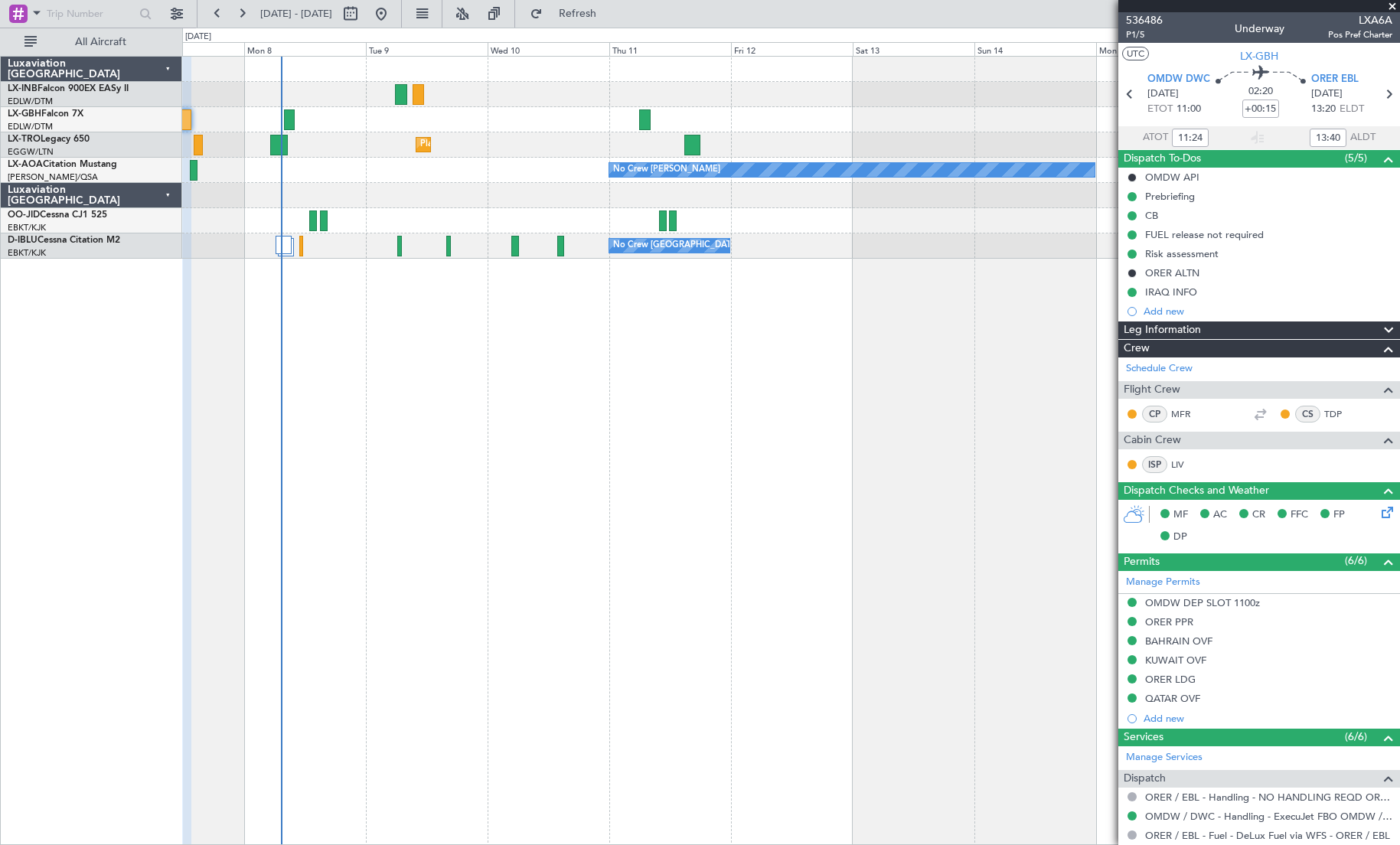
click at [772, 433] on div "Planned Maint Nurnberg Planned Maint [GEOGRAPHIC_DATA] ([GEOGRAPHIC_DATA]) Plan…" at bounding box center [791, 450] width 1218 height 789
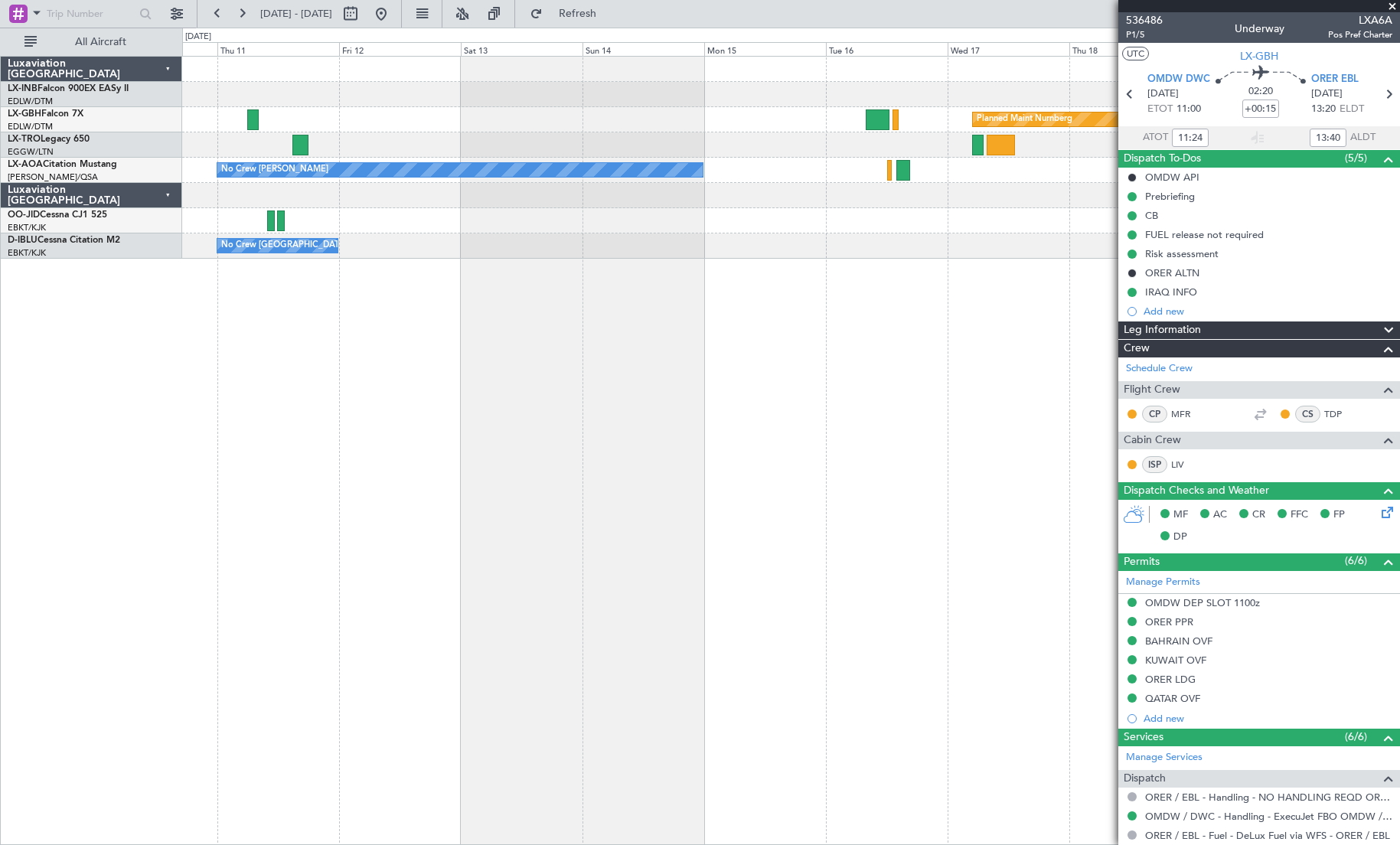
click at [404, 121] on div "Planned Maint Nurnberg" at bounding box center [791, 120] width 1217 height 25
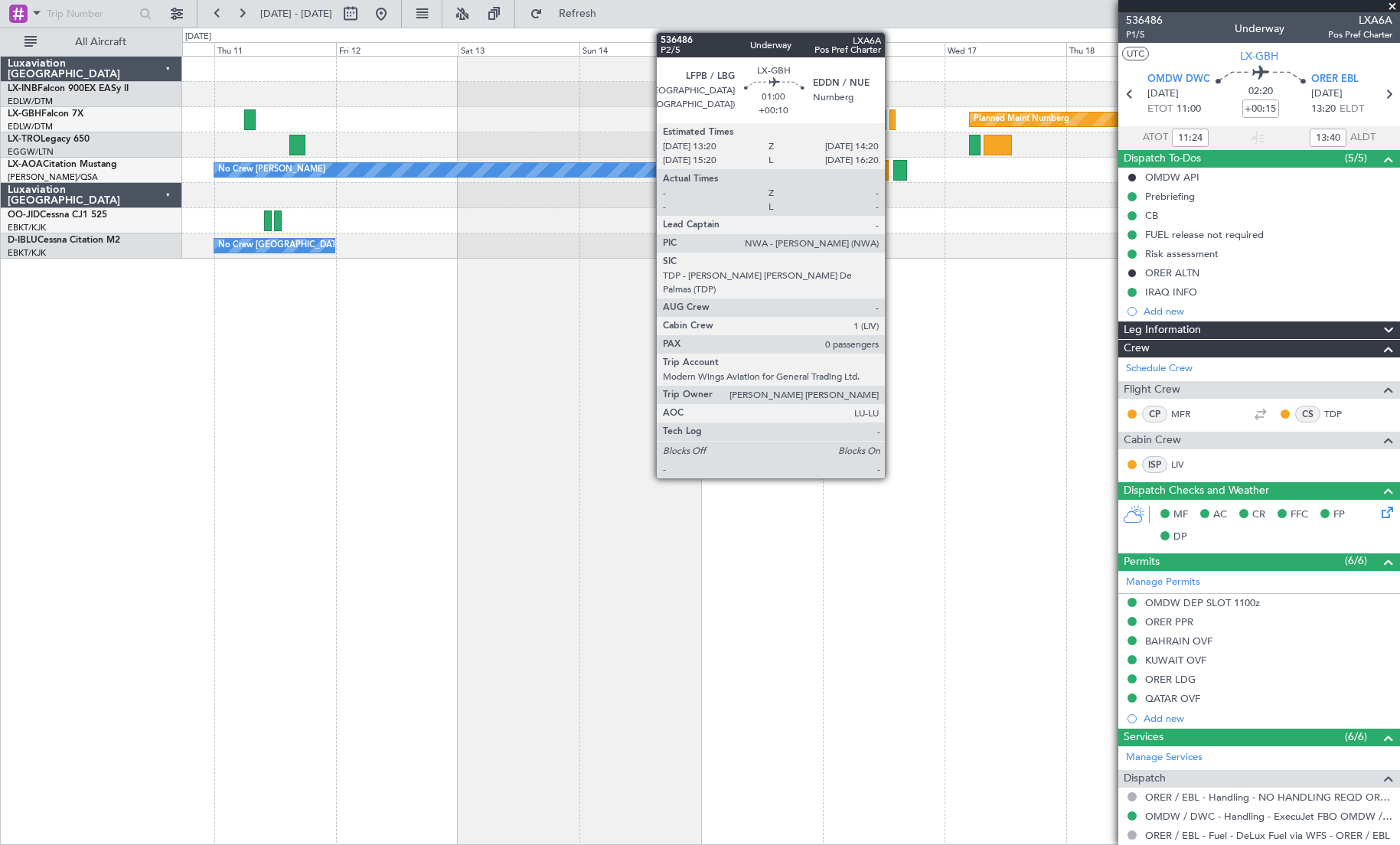
click at [892, 125] on div at bounding box center [892, 119] width 5 height 21
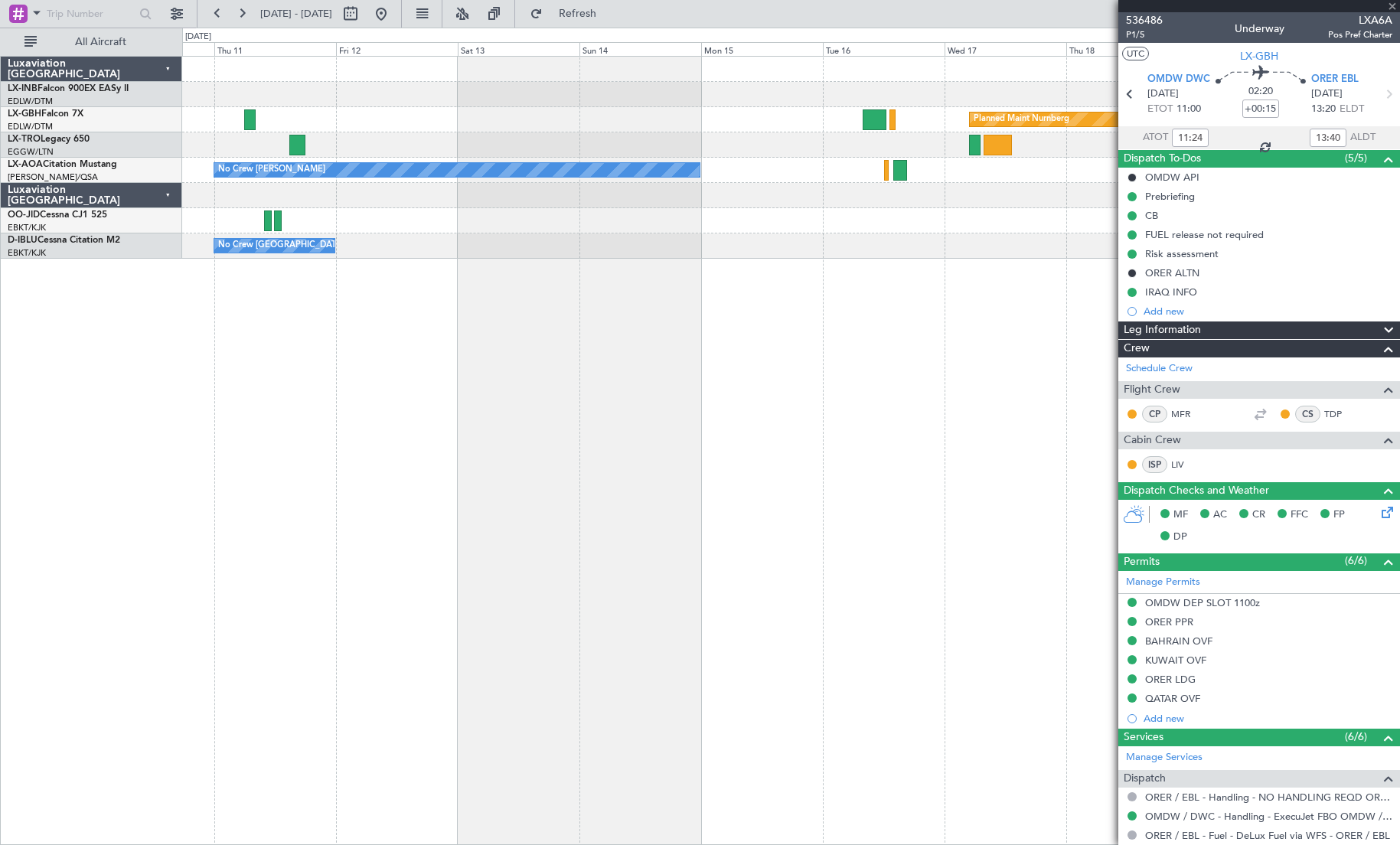
type input "+00:10"
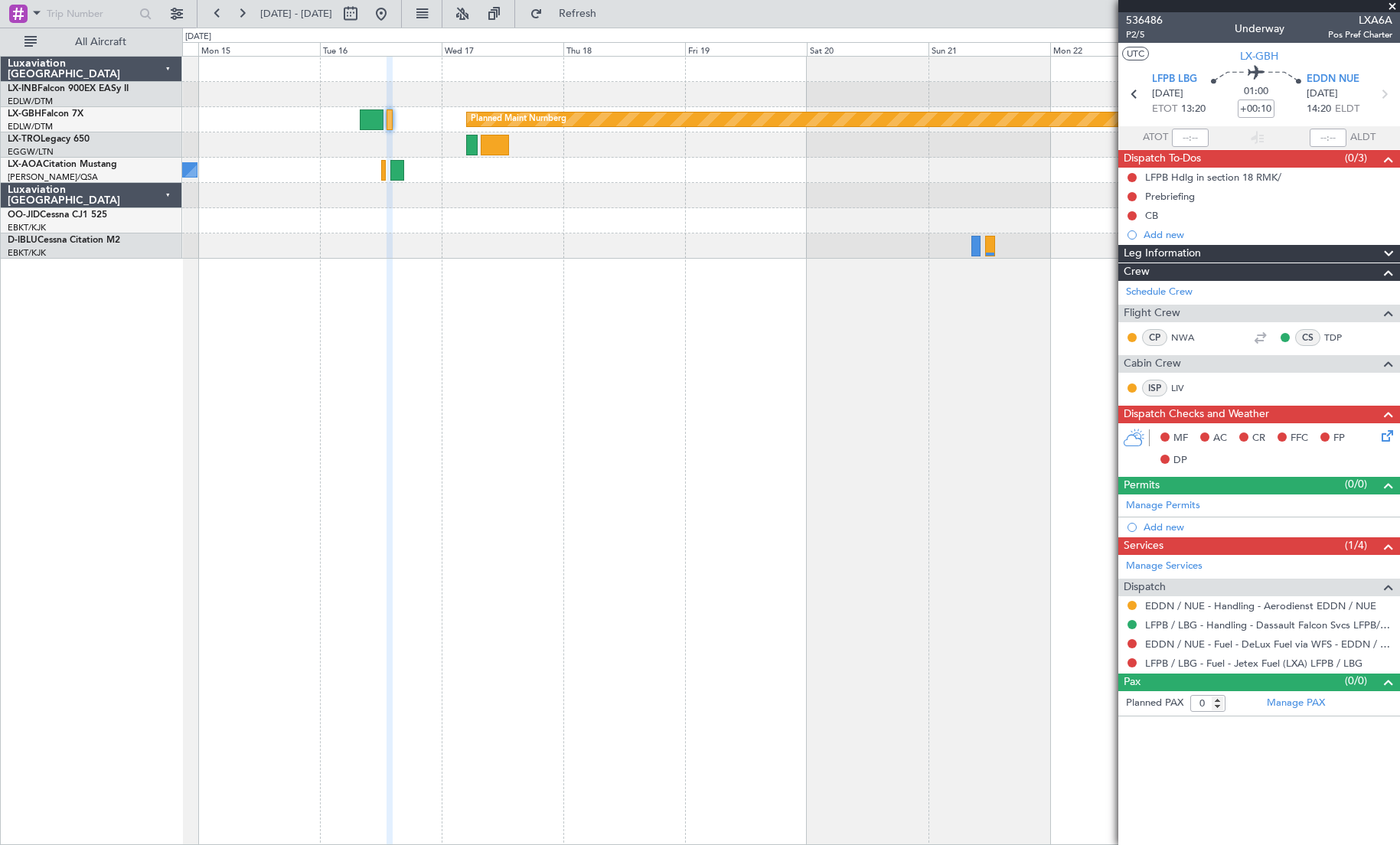
click at [499, 246] on div "A/C Unavailable [GEOGRAPHIC_DATA] ([GEOGRAPHIC_DATA] National) A/C Unavailable …" at bounding box center [791, 246] width 1217 height 25
click at [1155, 5] on span at bounding box center [1392, 6] width 15 height 14
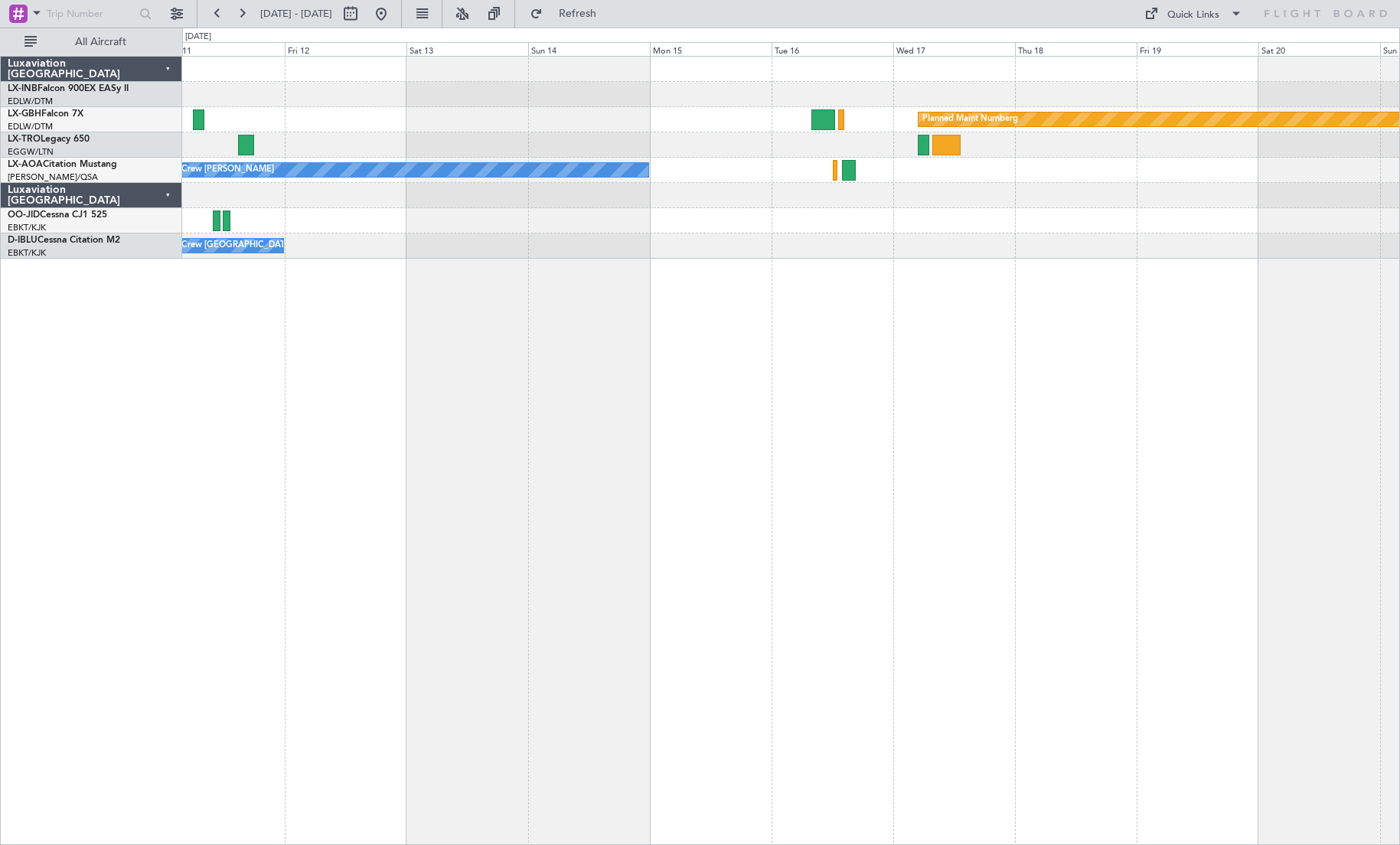
click at [939, 259] on div "Planned Maint Nurnberg Planned [GEOGRAPHIC_DATA] No Crew [PERSON_NAME] No Crew …" at bounding box center [791, 450] width 1218 height 789
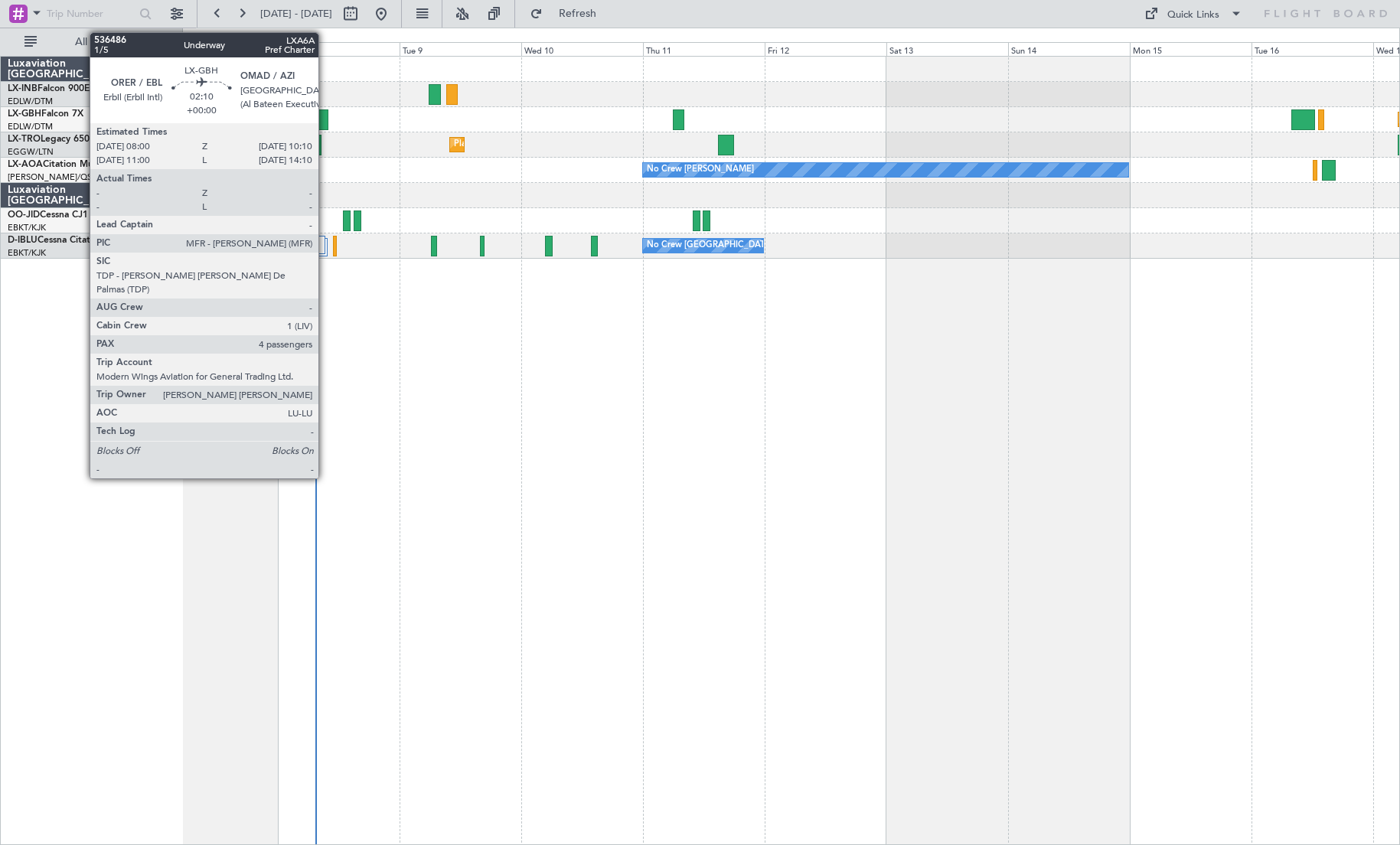
click at [325, 118] on div at bounding box center [323, 119] width 12 height 21
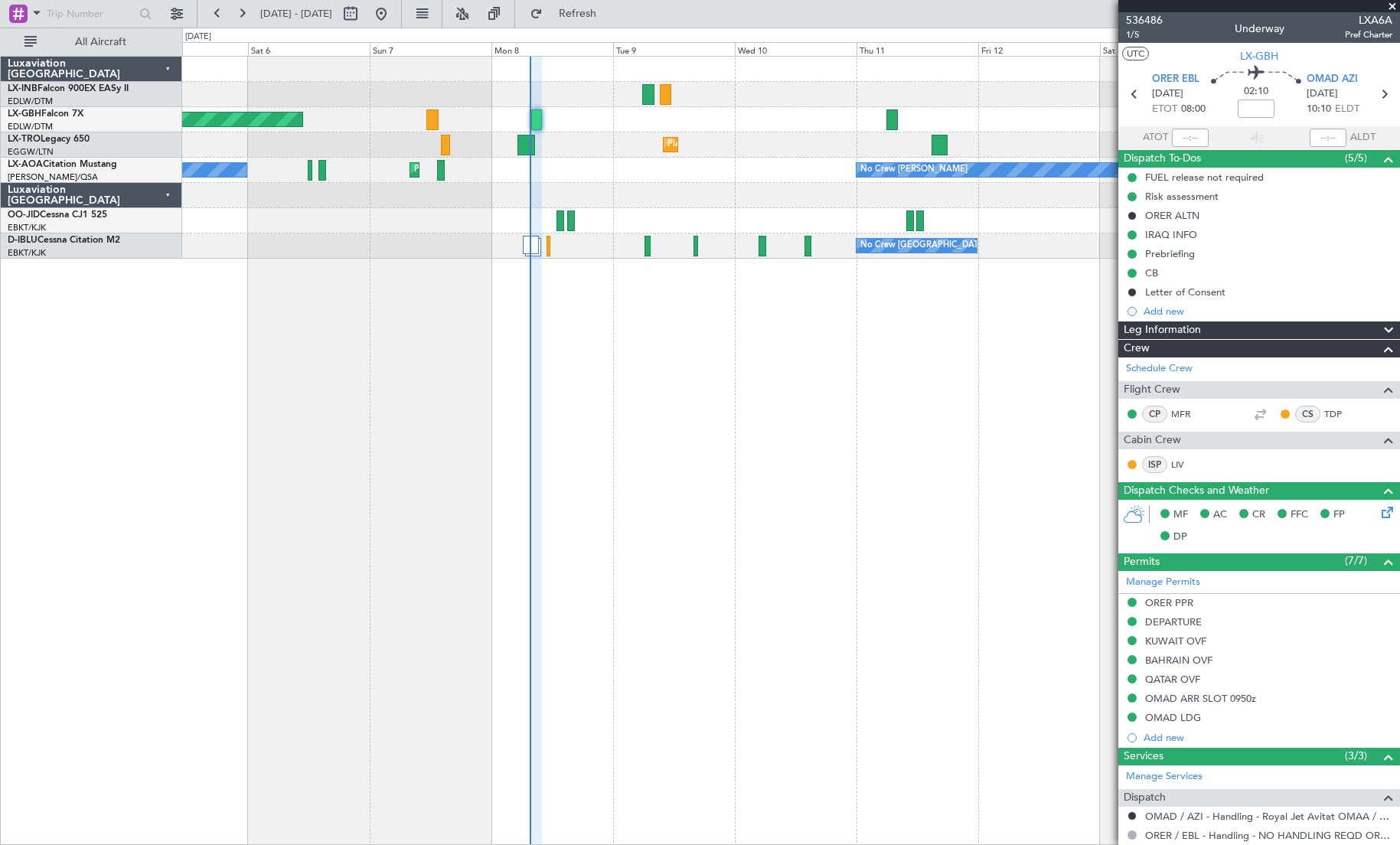
click at [697, 408] on div "Planned Maint [GEOGRAPHIC_DATA] ([GEOGRAPHIC_DATA] Intl) Planned Maint Nurnberg…" at bounding box center [791, 450] width 1218 height 789
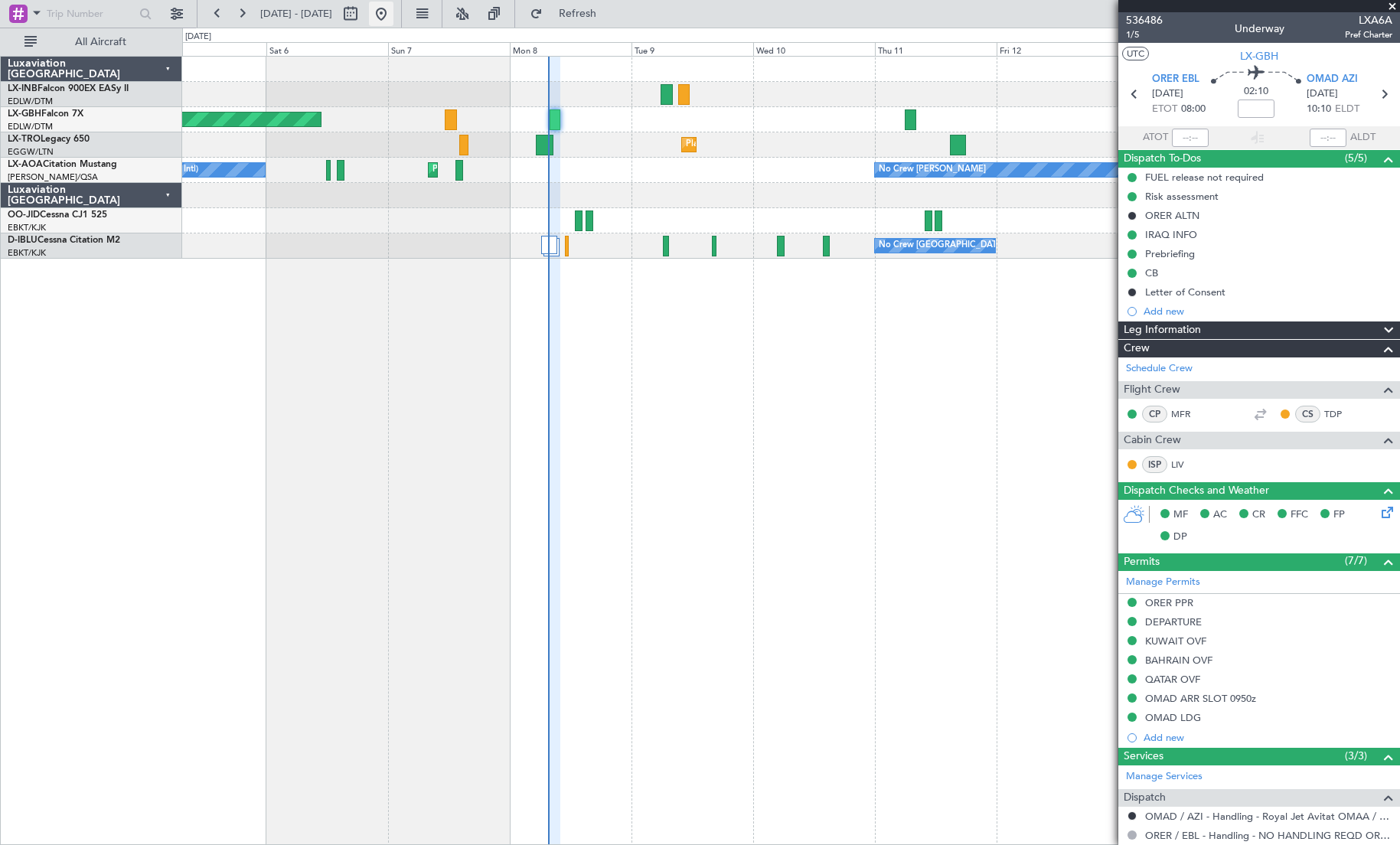
click at [393, 16] on button at bounding box center [380, 14] width 24 height 24
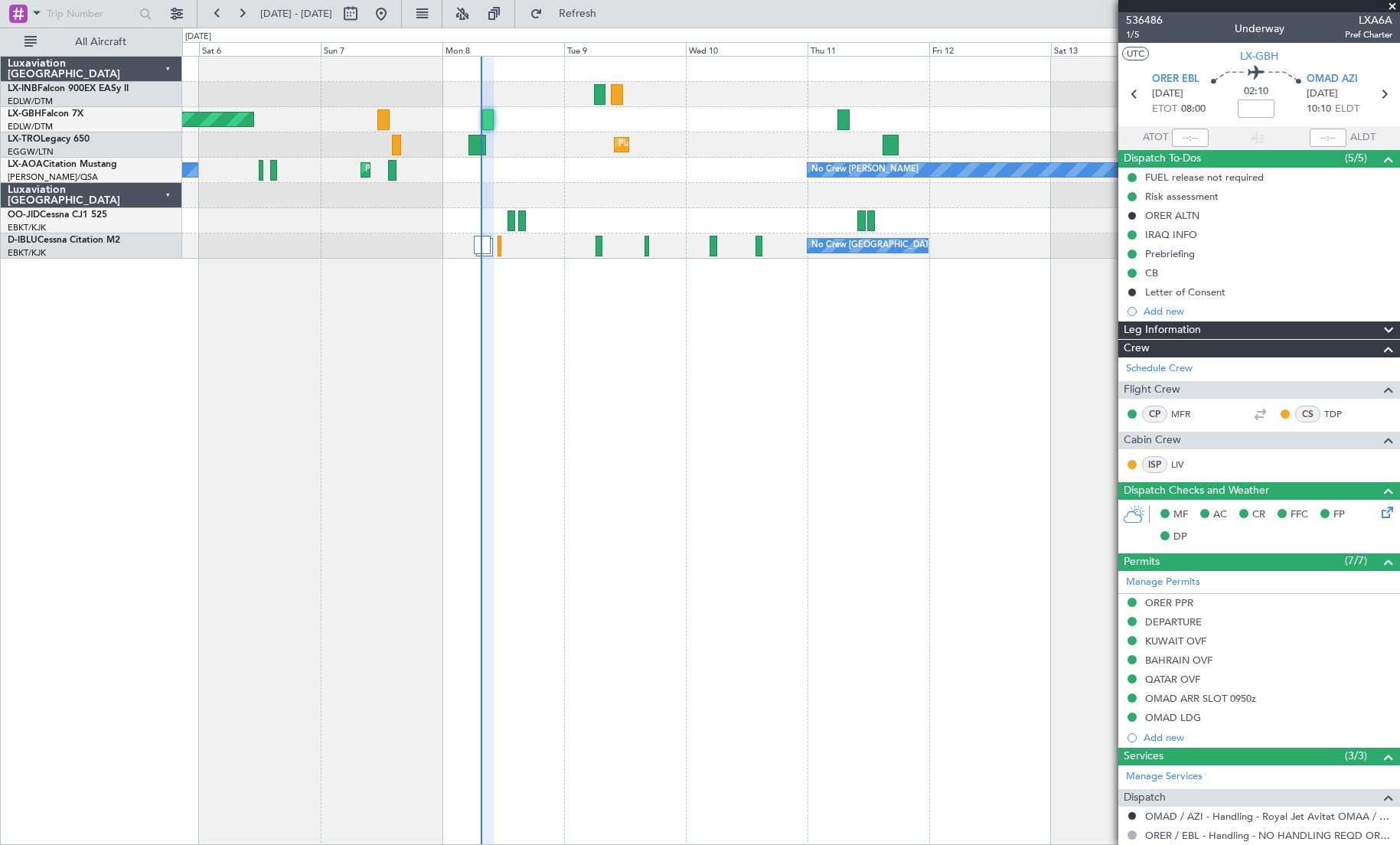
click at [411, 372] on div "Planned Maint [GEOGRAPHIC_DATA] ([GEOGRAPHIC_DATA] Intl) Planned Maint Nurnberg…" at bounding box center [791, 450] width 1218 height 789
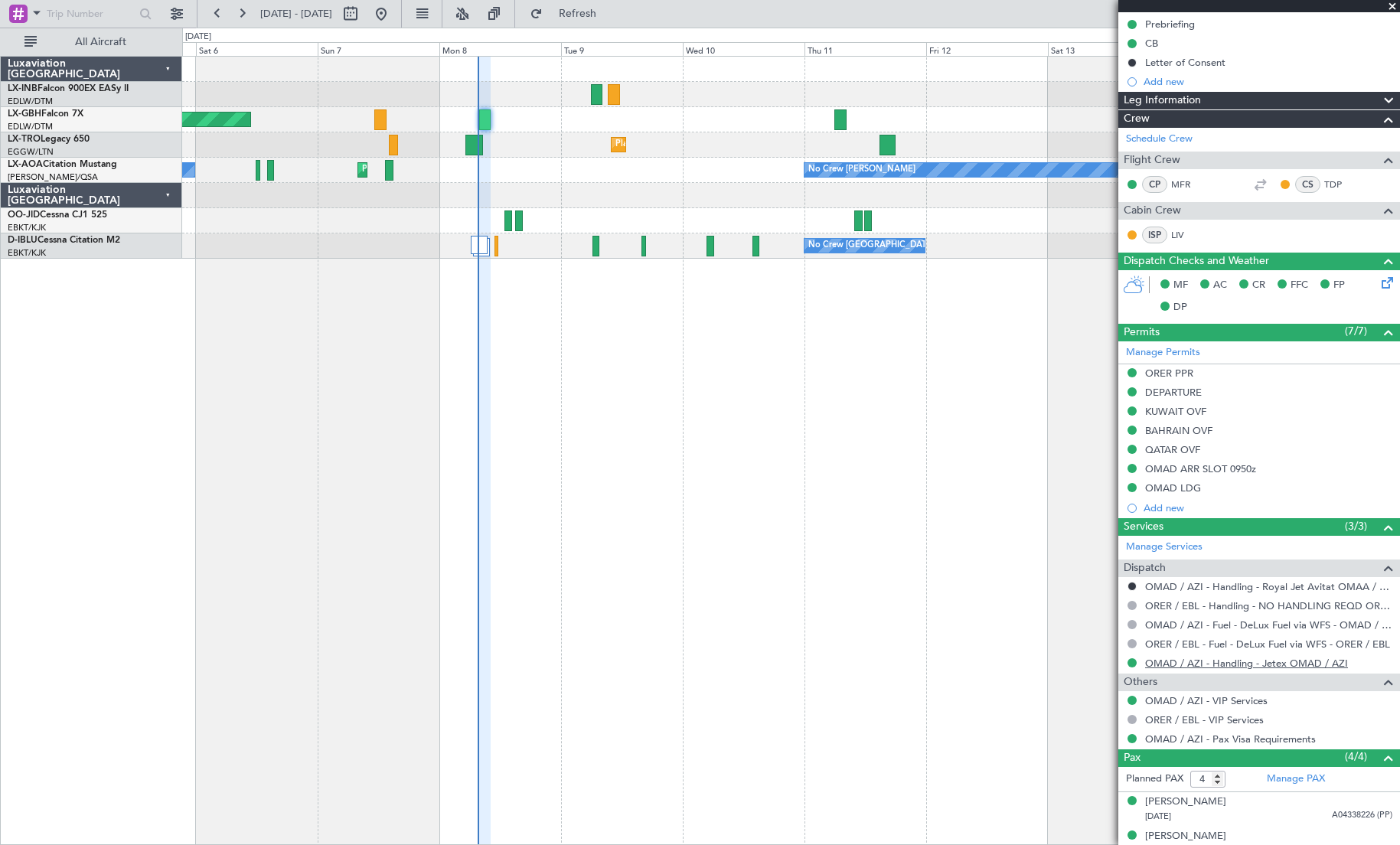
scroll to position [314, 0]
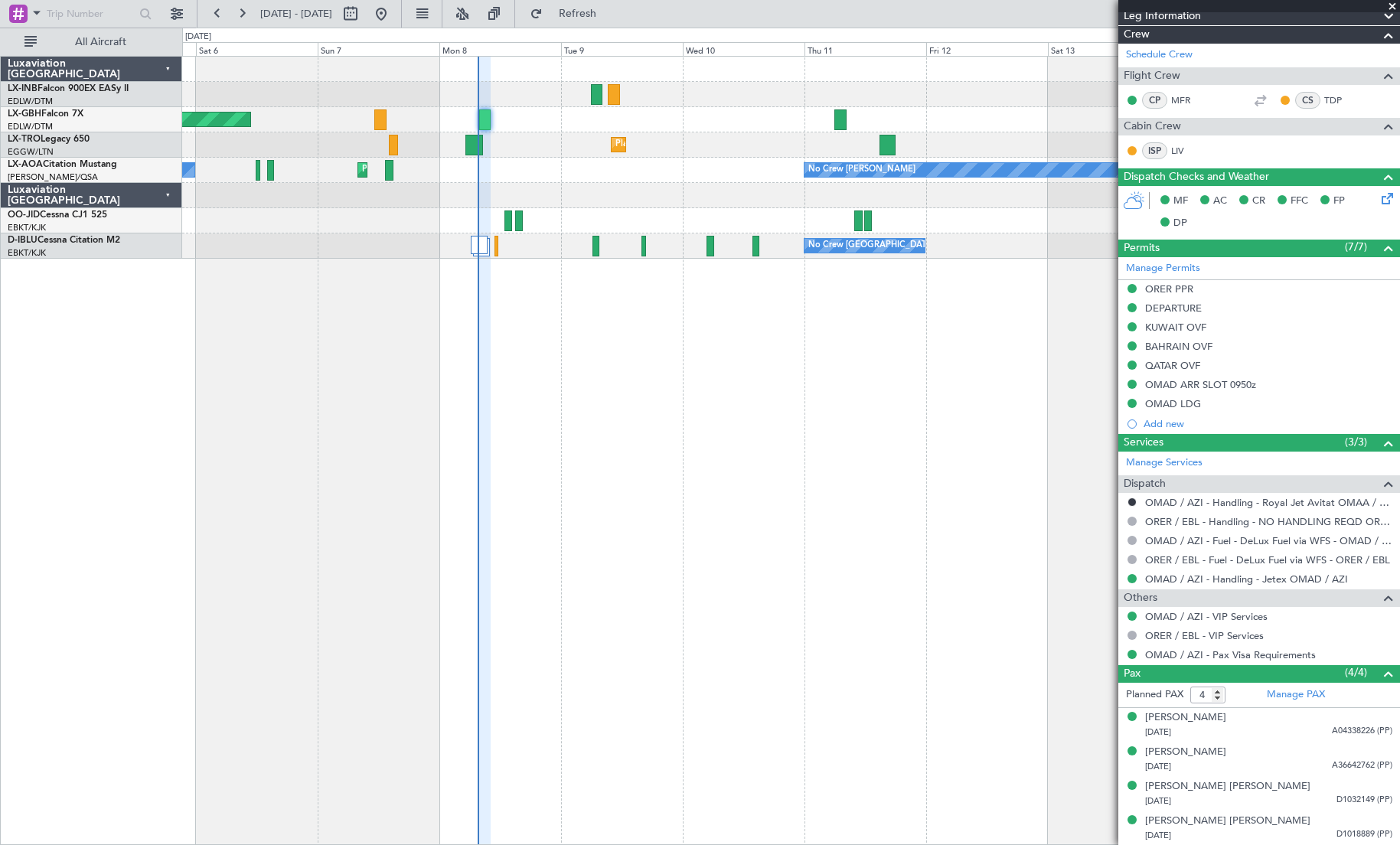
click at [1155, 7] on span at bounding box center [1392, 6] width 15 height 14
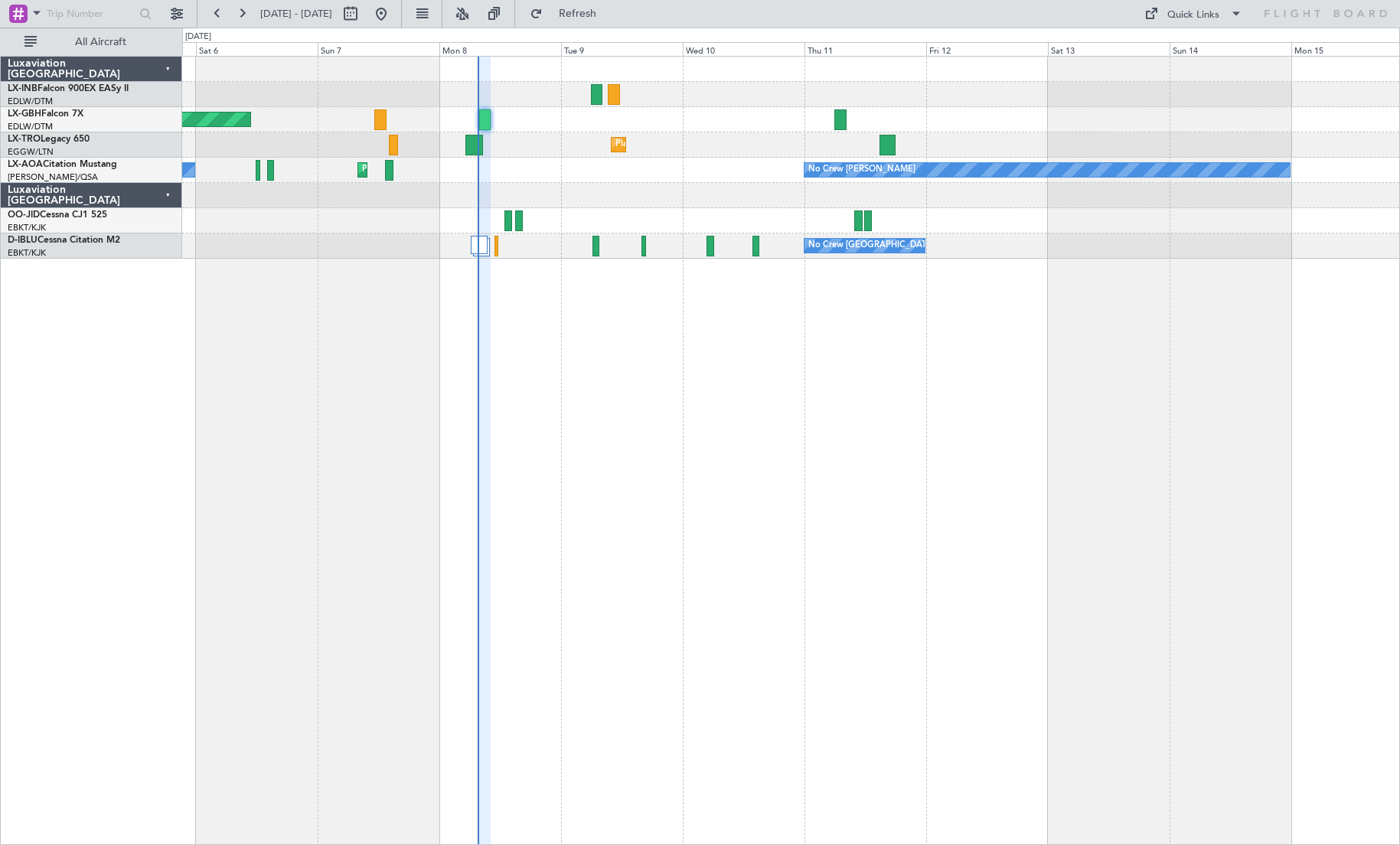
type input "0"
